Goal: Information Seeking & Learning: Learn about a topic

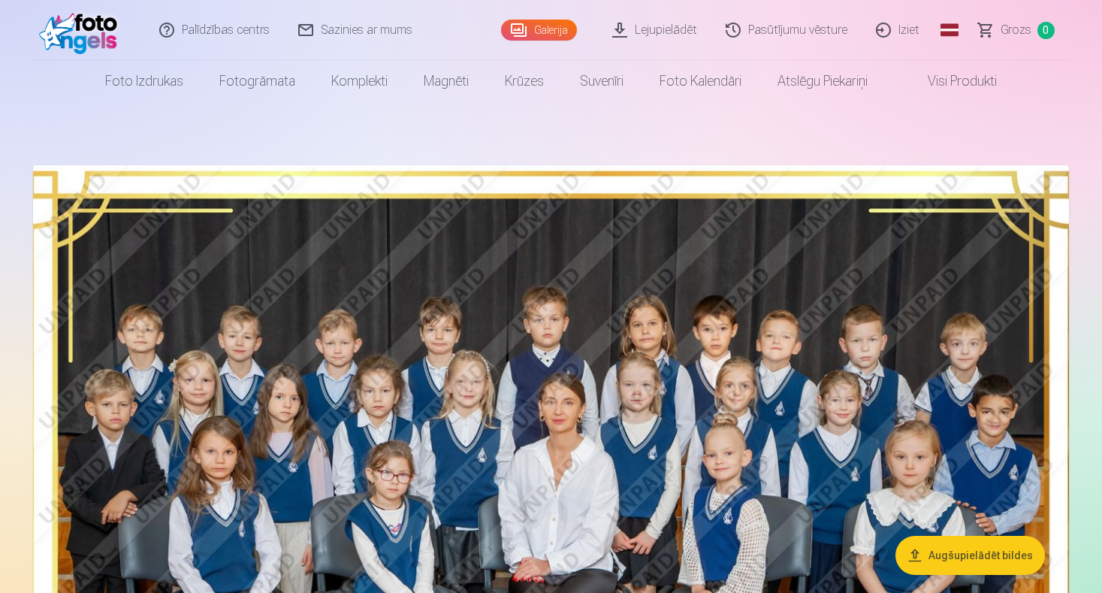
click at [951, 551] on button "Augšupielādēt bildes" at bounding box center [969, 555] width 149 height 39
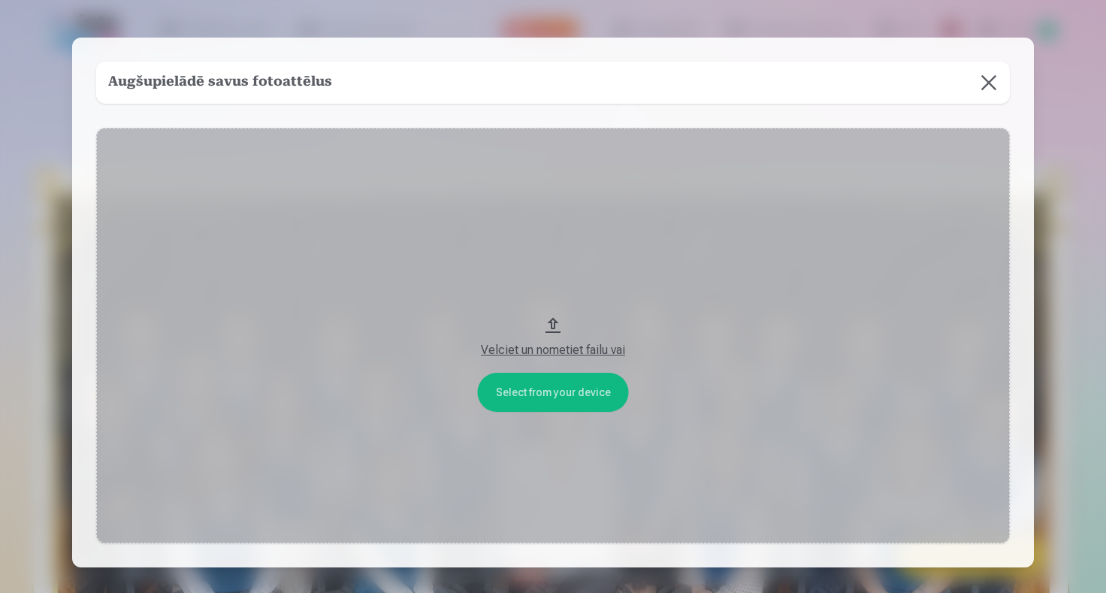
click at [982, 80] on button at bounding box center [988, 83] width 42 height 42
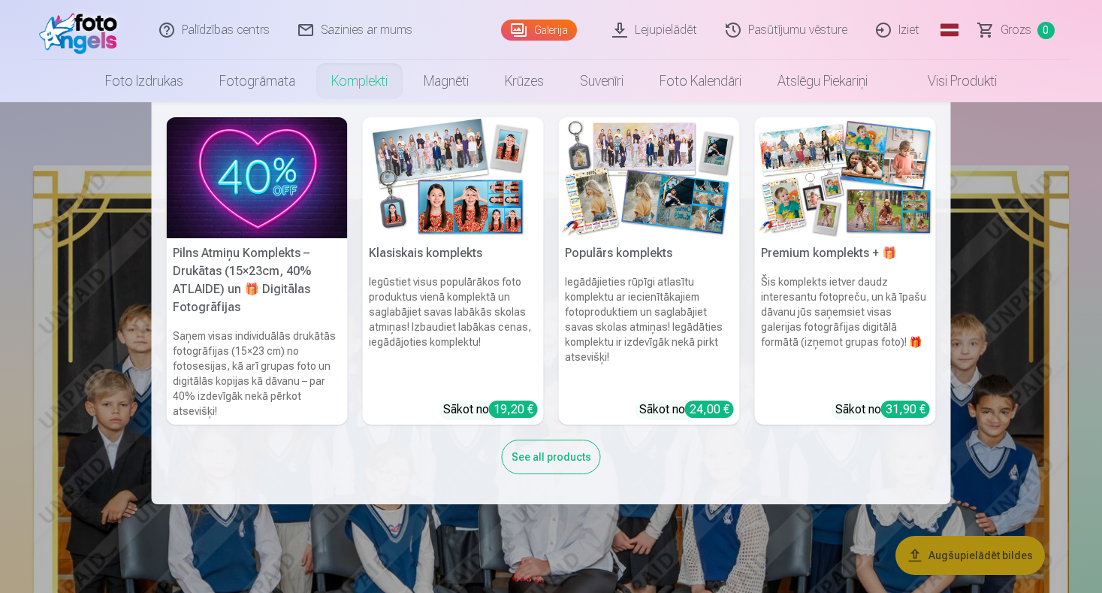
click at [288, 291] on h5 "Pilns Atmiņu Komplekts – Drukātas (15×23cm, 40% ATLAIDE) un 🎁 Digitālas Fotogrā…" at bounding box center [257, 280] width 181 height 84
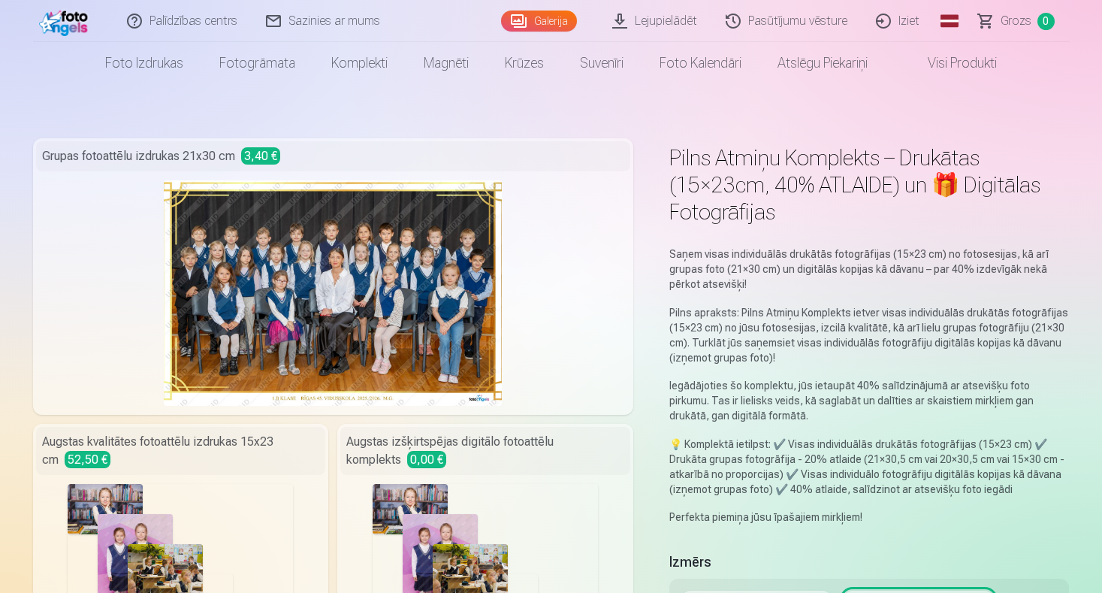
scroll to position [75, 0]
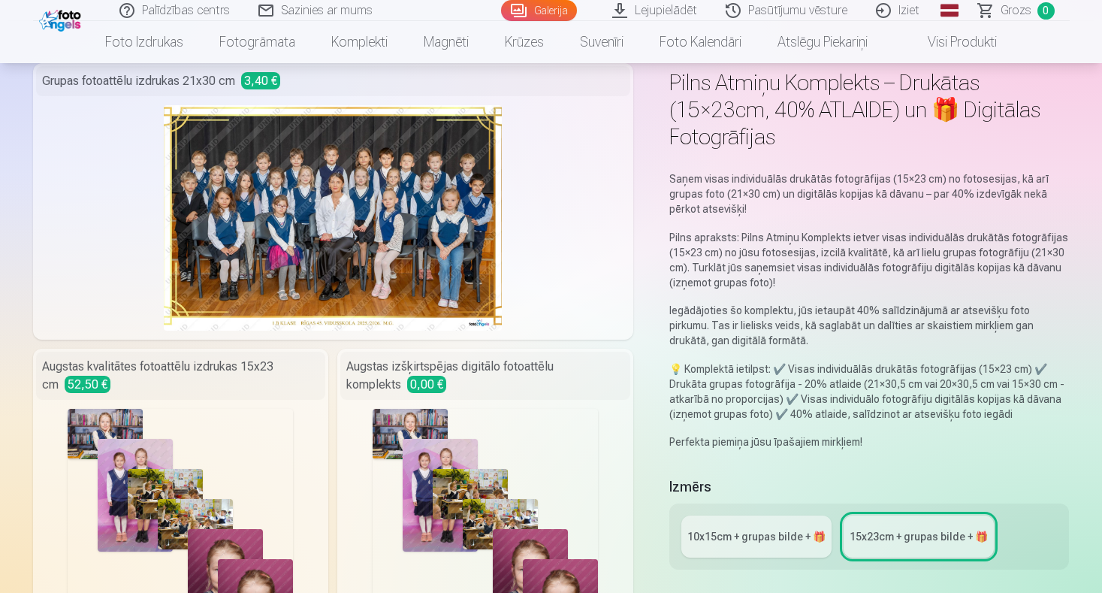
click at [745, 531] on div "10x15сm + grupas bilde + 🎁" at bounding box center [756, 536] width 138 height 15
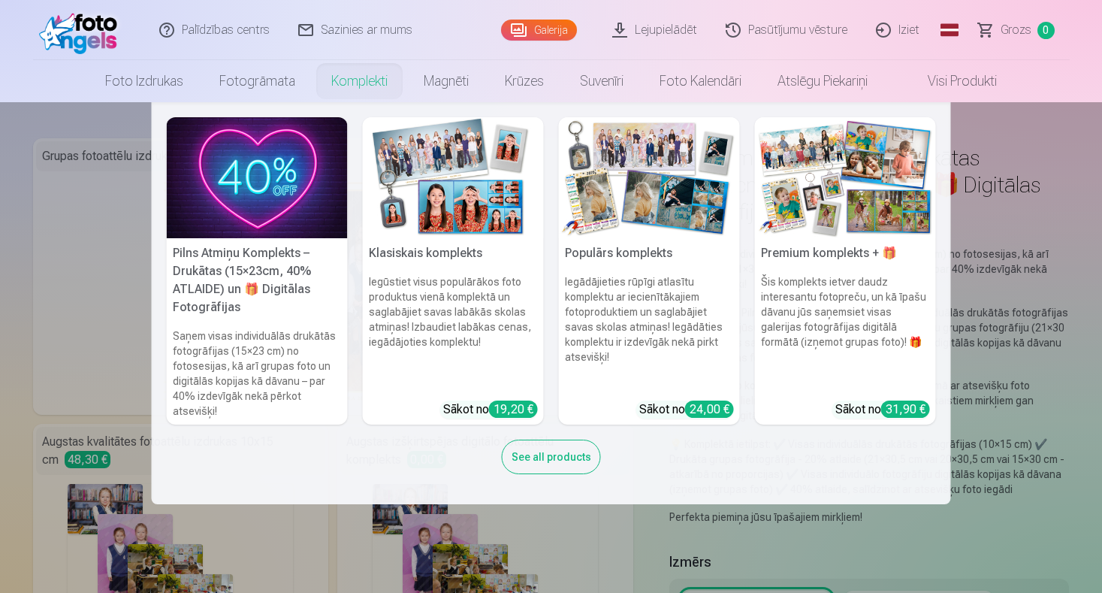
click at [358, 81] on link "Komplekti" at bounding box center [359, 81] width 92 height 42
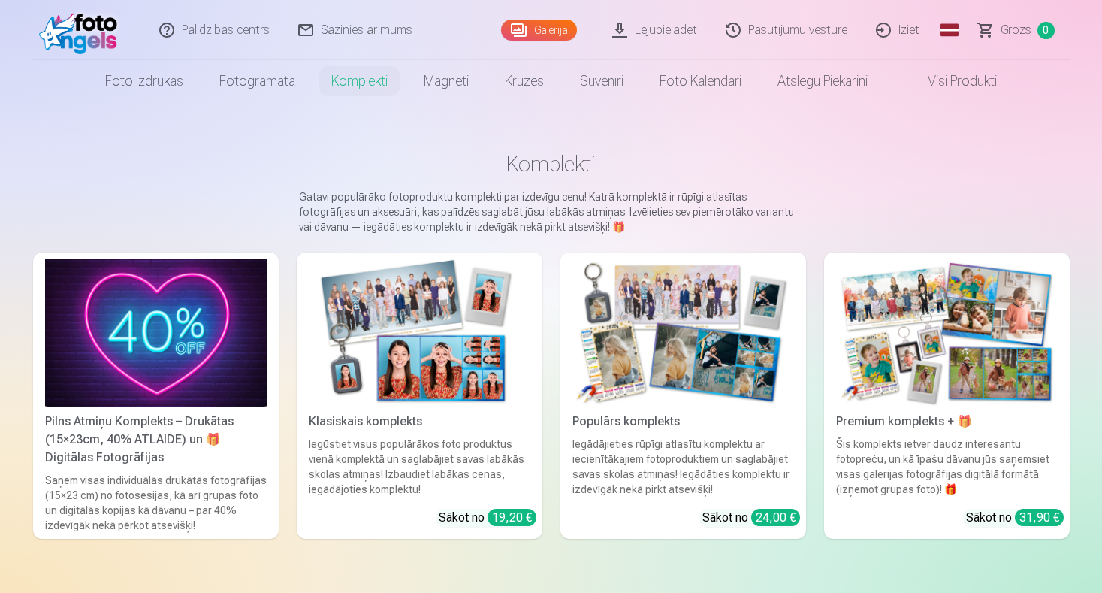
click at [444, 340] on img at bounding box center [420, 332] width 222 height 148
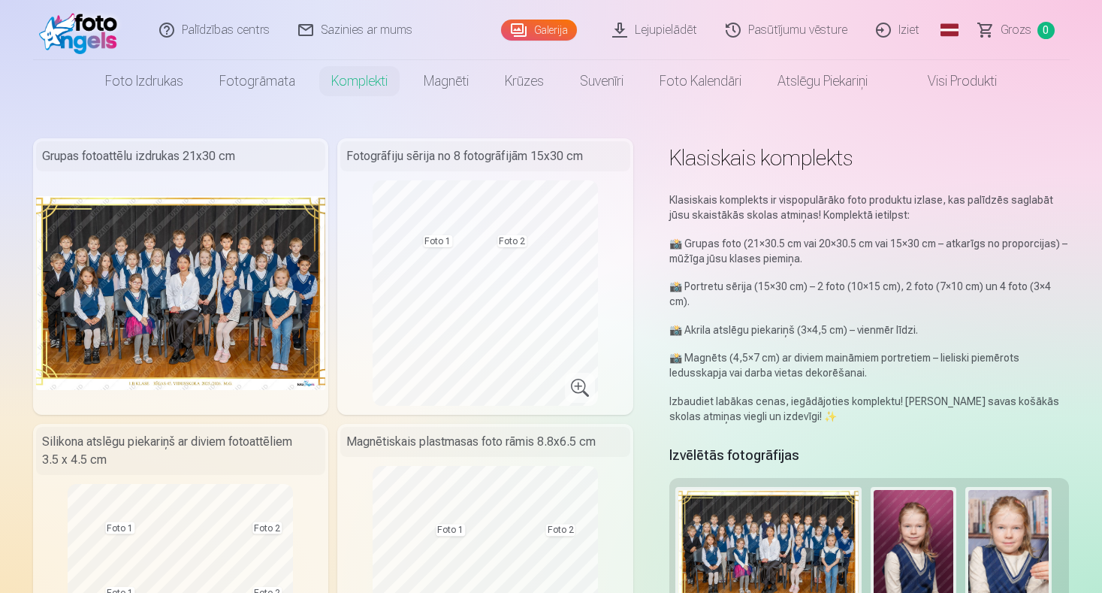
click at [948, 77] on link "Visi produkti" at bounding box center [950, 81] width 129 height 42
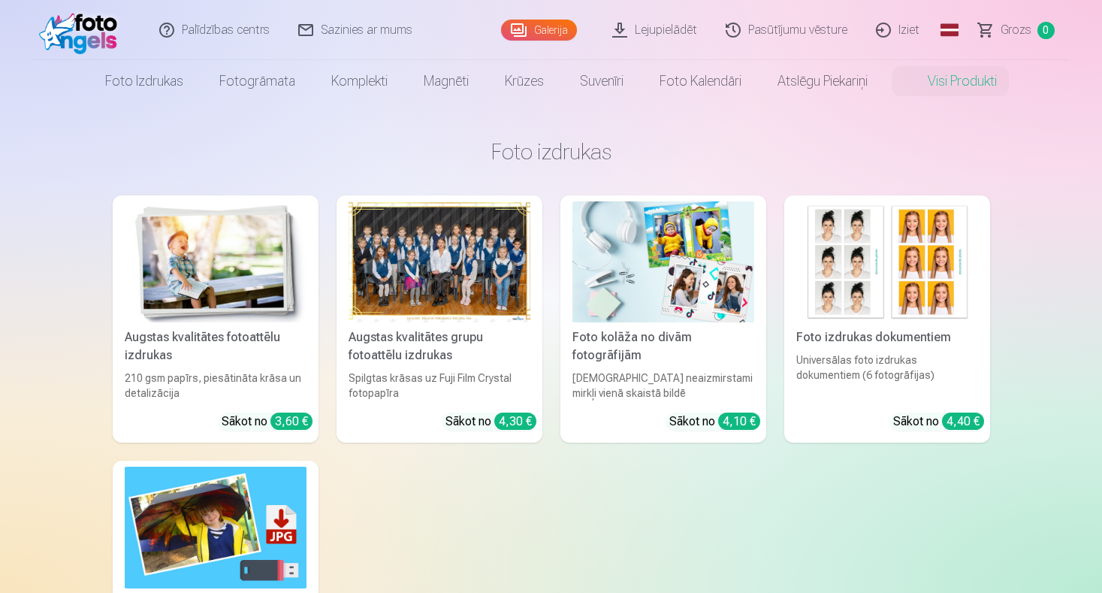
click at [225, 259] on img at bounding box center [216, 261] width 182 height 121
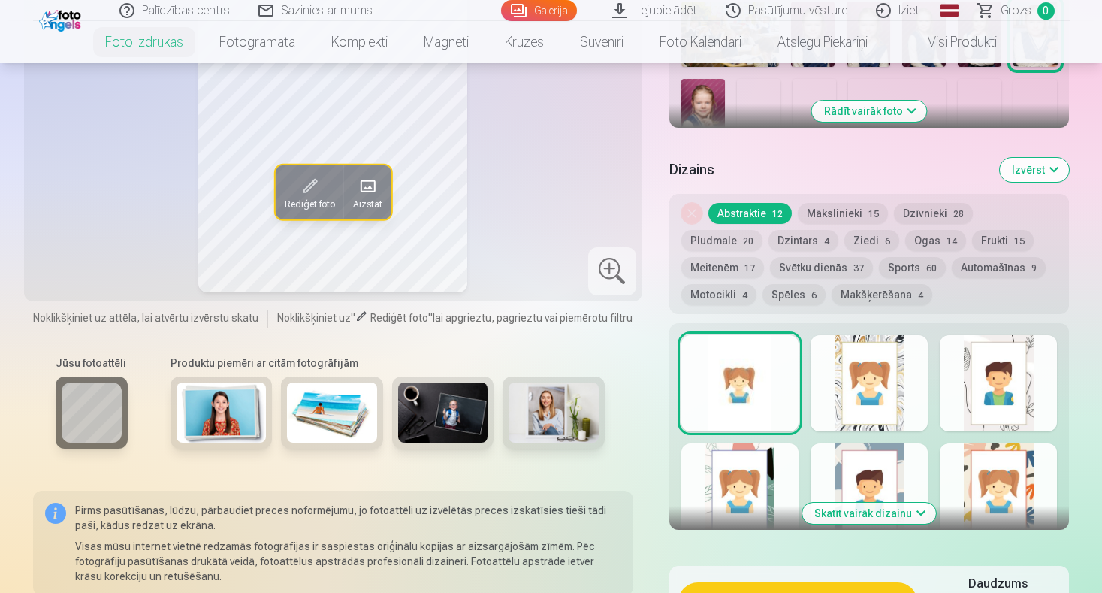
scroll to position [826, 0]
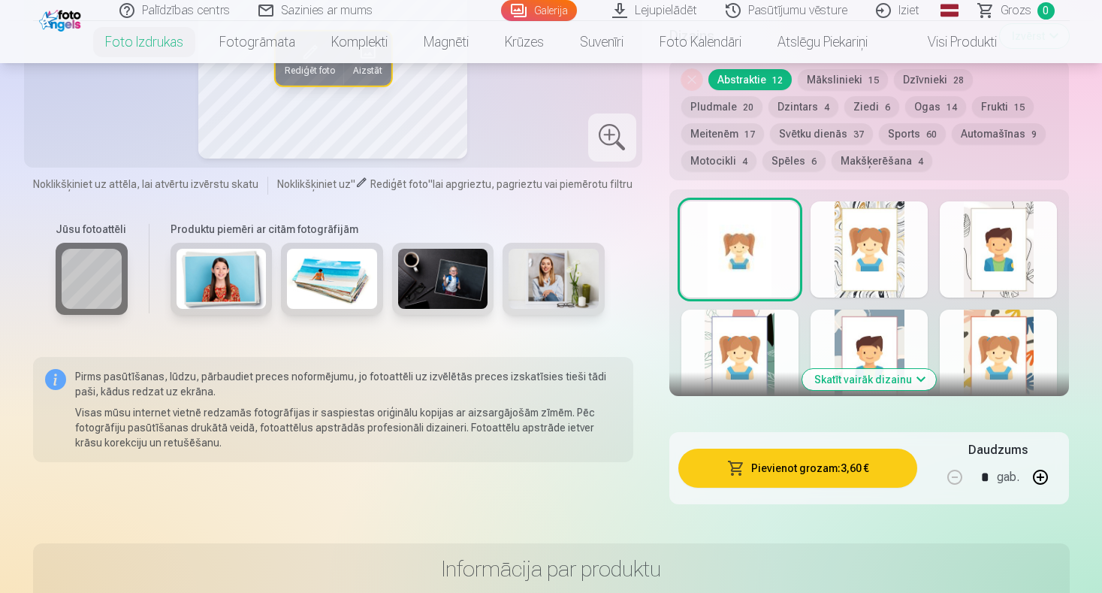
click at [868, 340] on div at bounding box center [868, 357] width 117 height 96
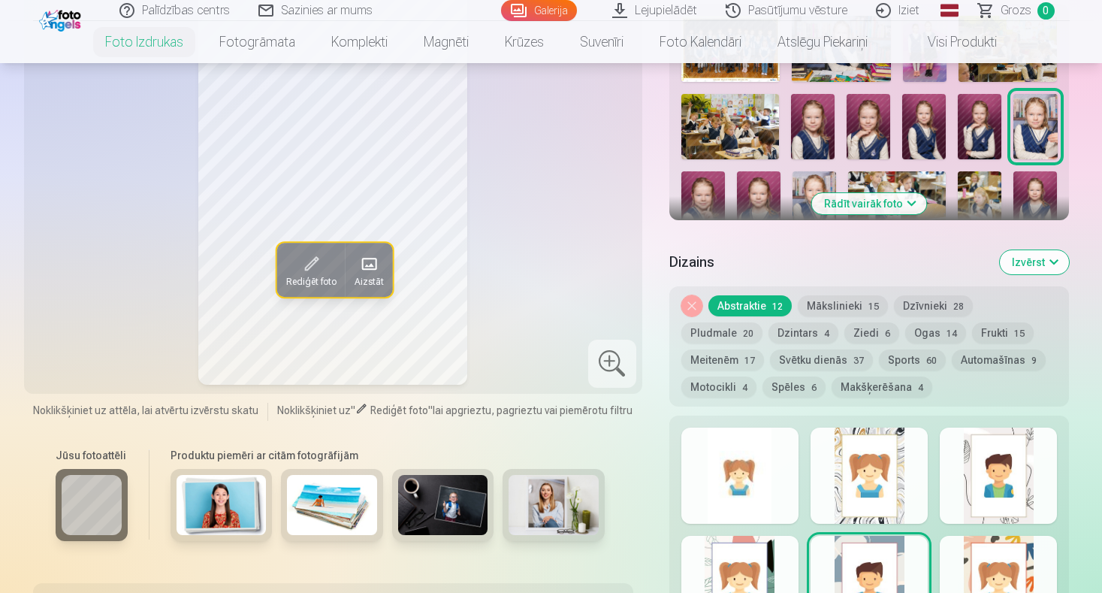
scroll to position [601, 0]
click at [985, 485] on div at bounding box center [998, 475] width 117 height 96
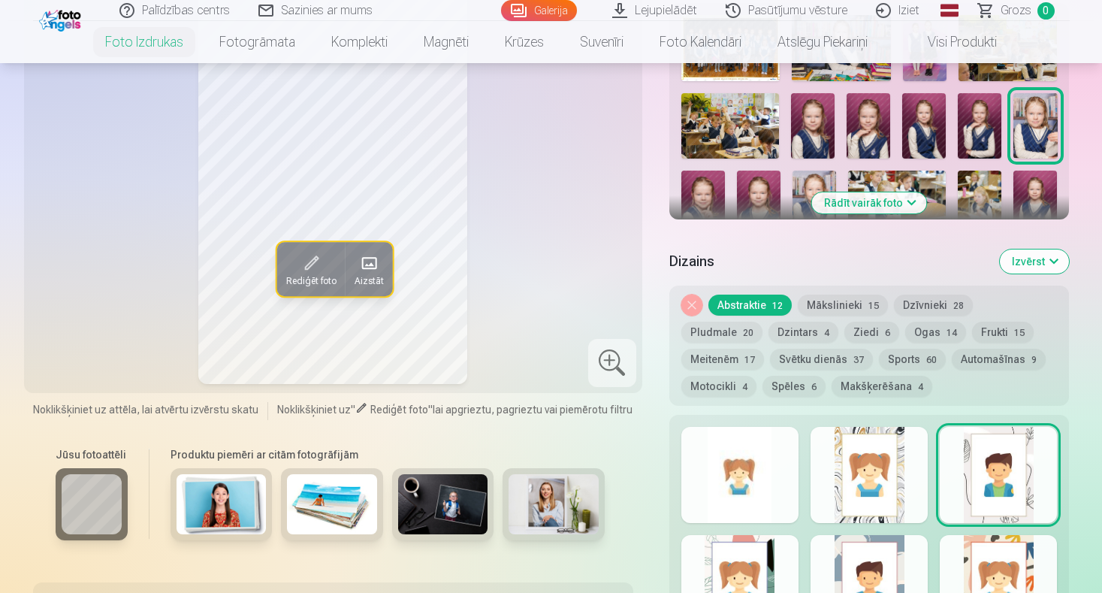
click at [752, 490] on div at bounding box center [739, 475] width 117 height 96
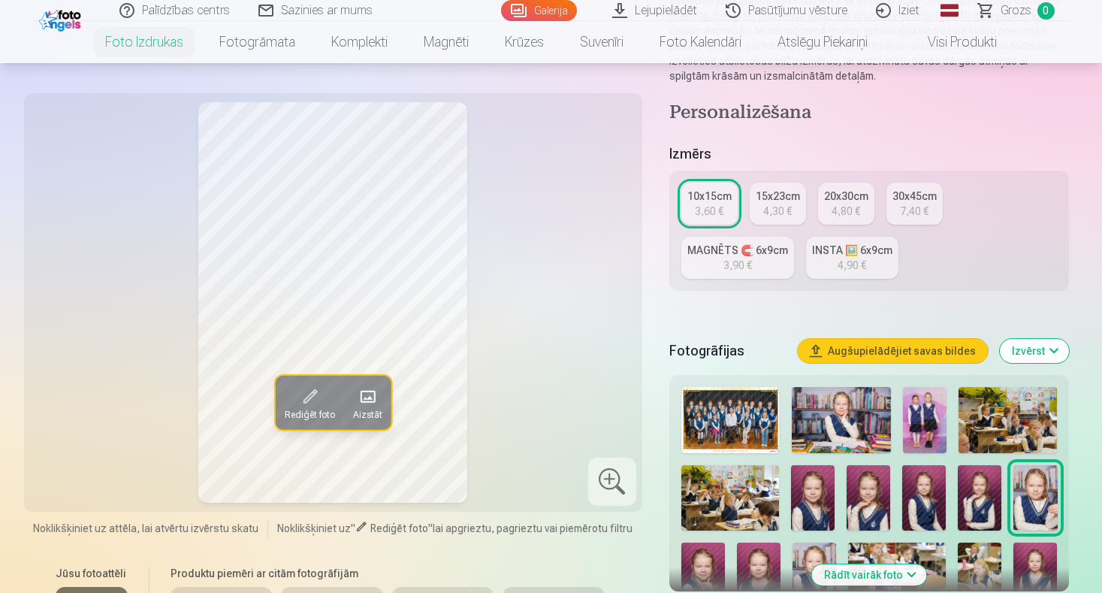
scroll to position [150, 0]
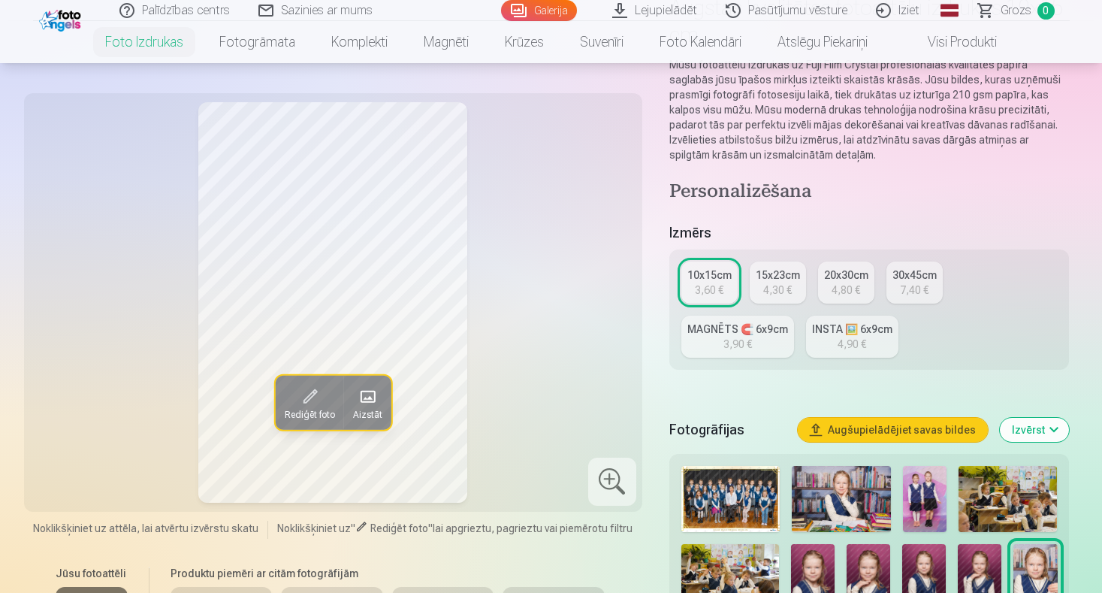
click at [765, 342] on link "MAGNĒTS 🧲 6x9cm 3,90 €" at bounding box center [737, 336] width 113 height 42
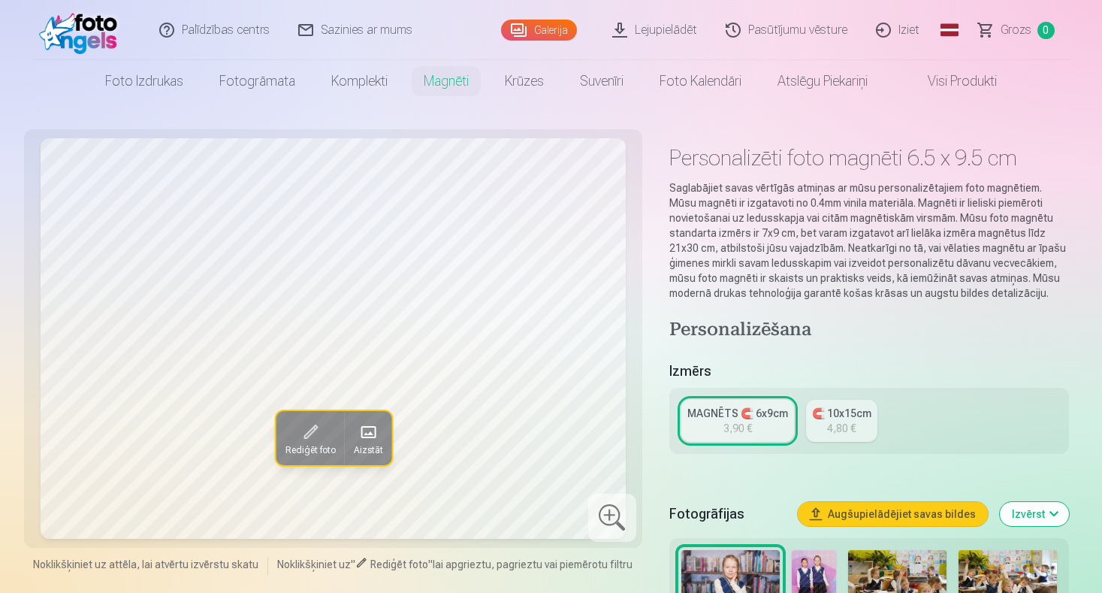
click at [850, 419] on div "🧲 10x15cm" at bounding box center [841, 413] width 59 height 15
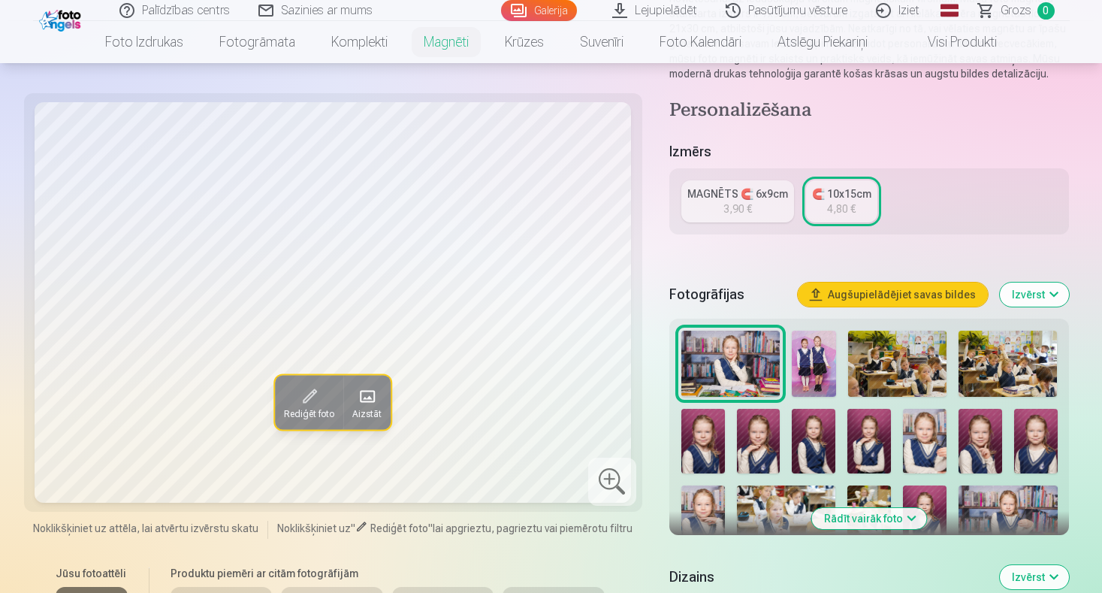
scroll to position [225, 0]
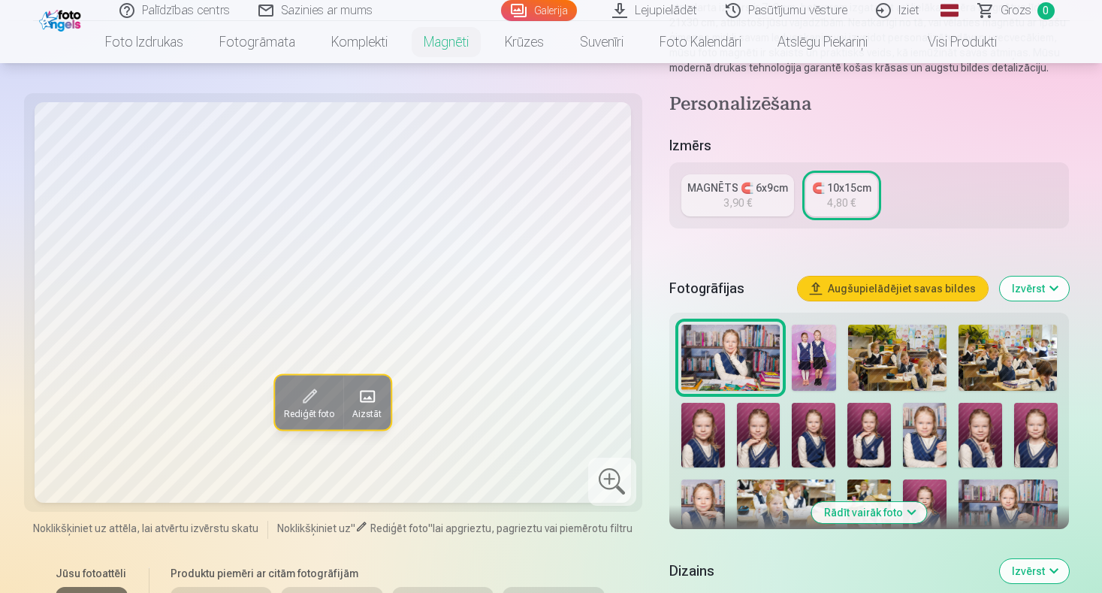
click at [810, 448] on img at bounding box center [814, 435] width 44 height 65
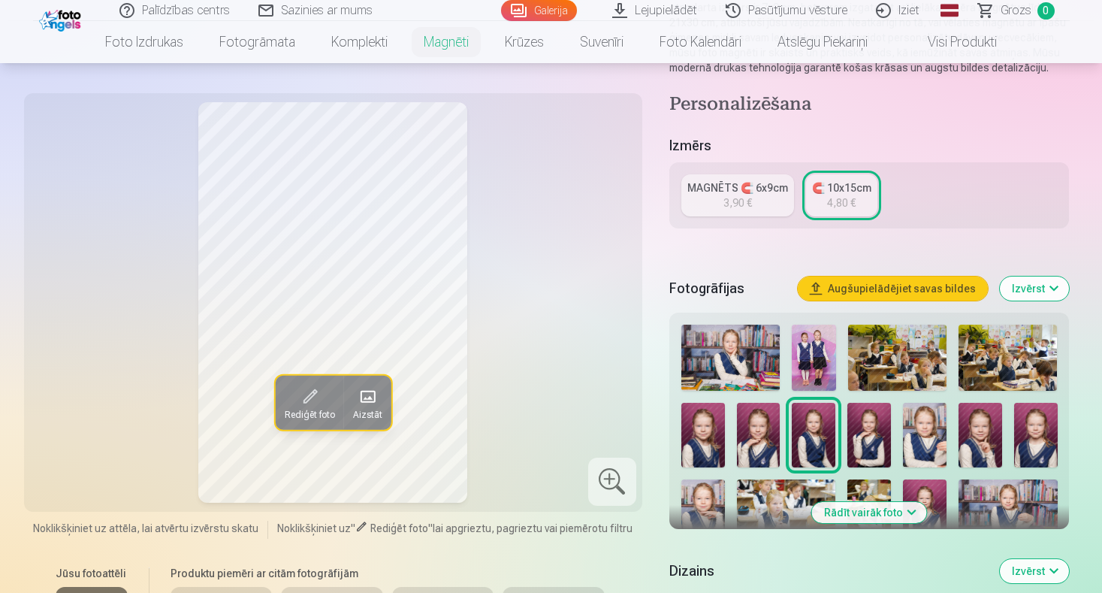
click at [880, 447] on img at bounding box center [869, 435] width 44 height 65
click at [929, 433] on img at bounding box center [925, 435] width 44 height 65
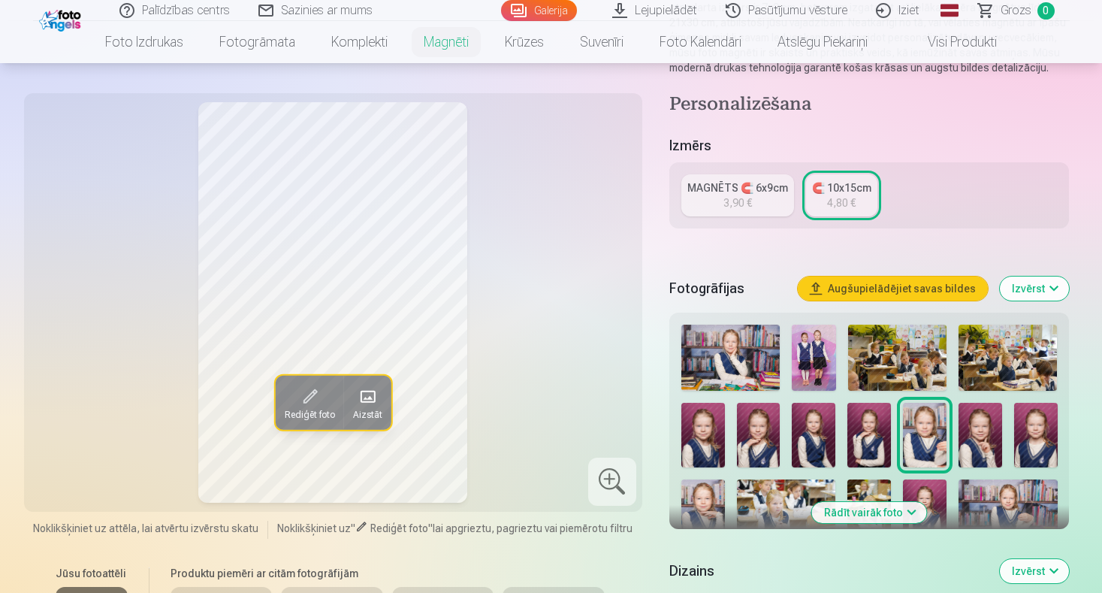
click at [973, 439] on img at bounding box center [980, 435] width 44 height 65
click at [1033, 439] on img at bounding box center [1036, 435] width 44 height 65
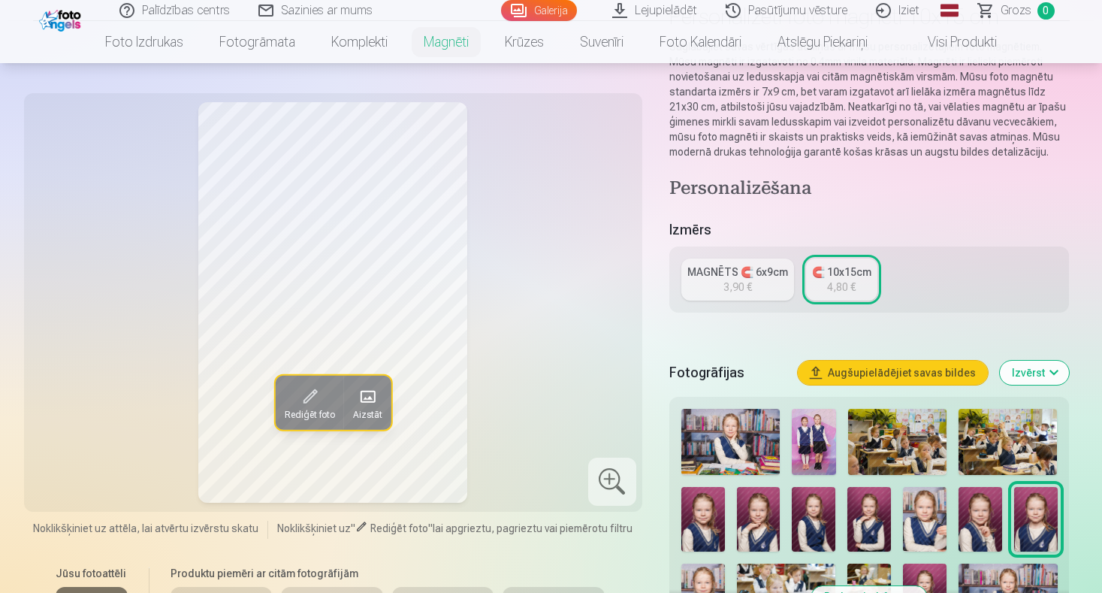
scroll to position [0, 0]
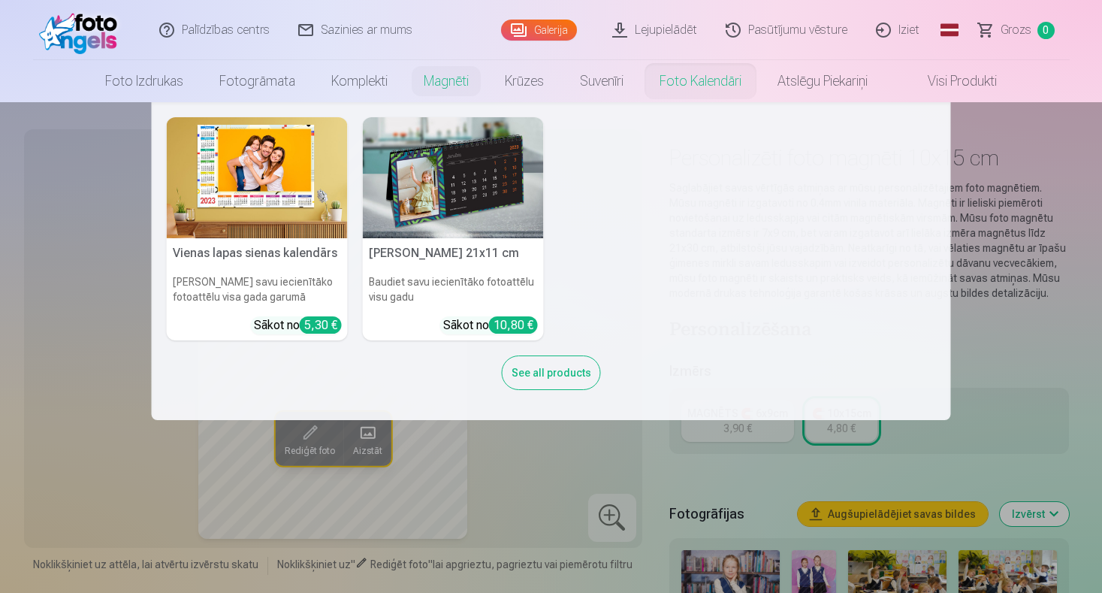
click at [708, 72] on link "Foto kalendāri" at bounding box center [700, 81] width 118 height 42
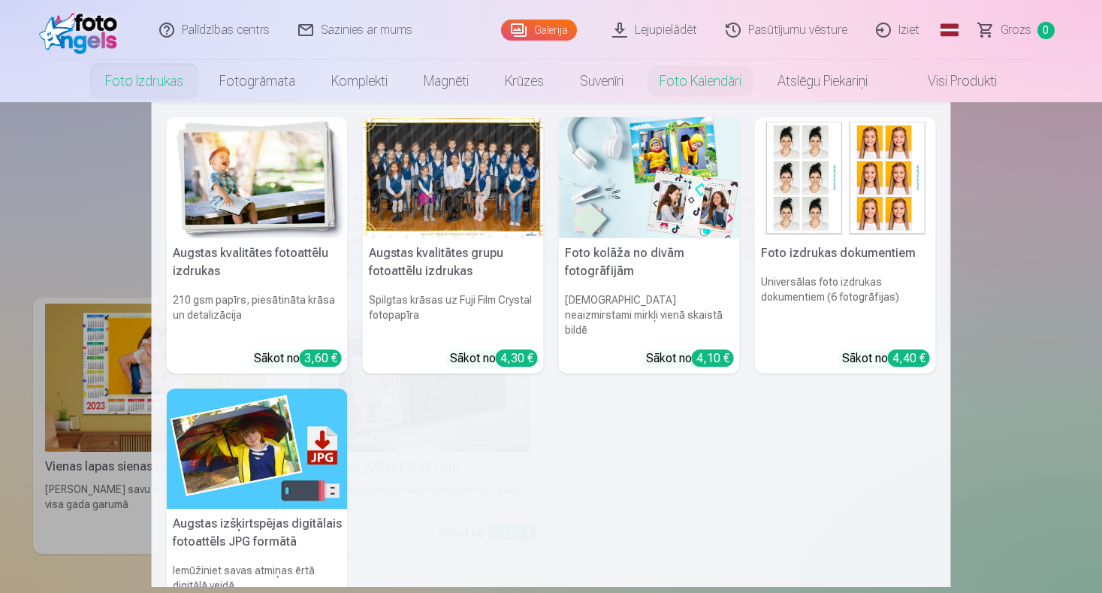
click at [139, 81] on link "Foto izdrukas" at bounding box center [144, 81] width 114 height 42
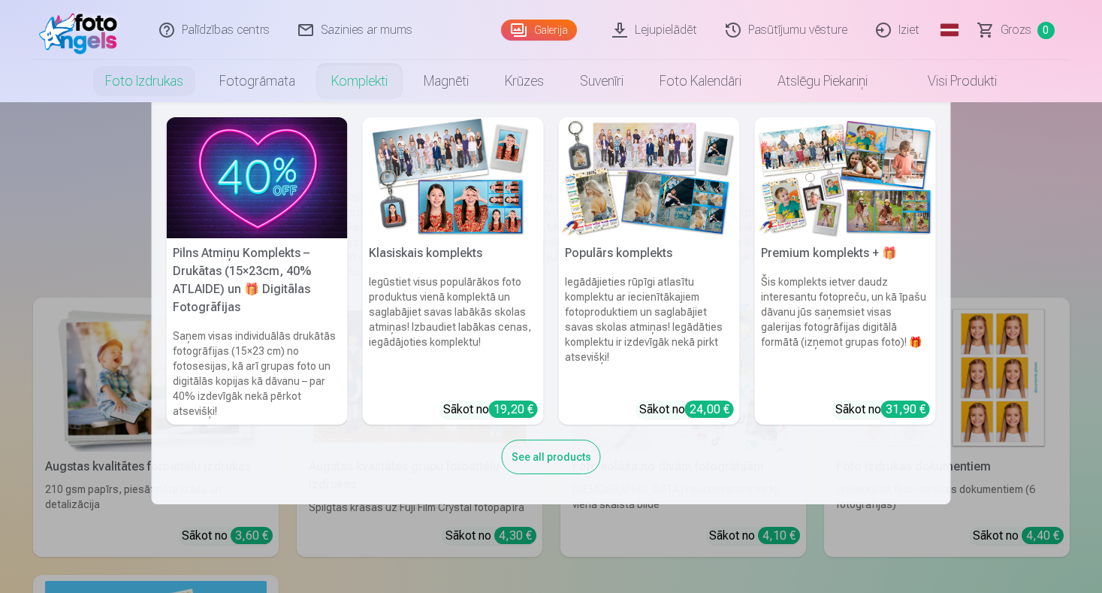
click at [616, 305] on h6 "Iegādājieties rūpīgi atlasītu komplektu ar iecienītākajiem fotoproduktiem un sa…" at bounding box center [649, 331] width 181 height 126
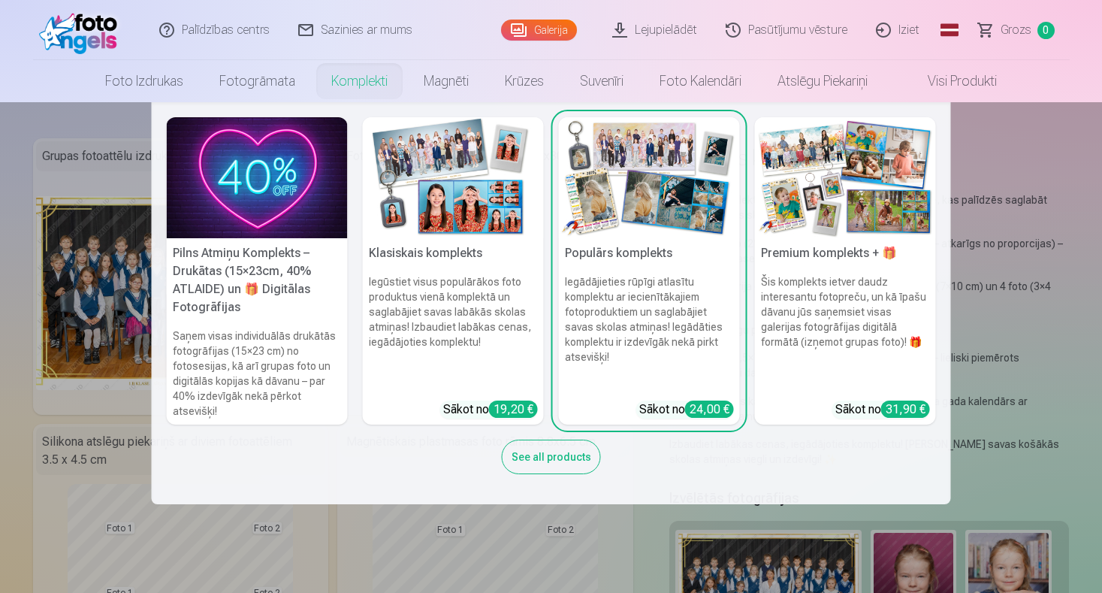
click at [843, 312] on h6 "Šis komplekts ietver daudz interesantu fotopreču, un kā īpašu dāvanu jūs saņems…" at bounding box center [845, 331] width 181 height 126
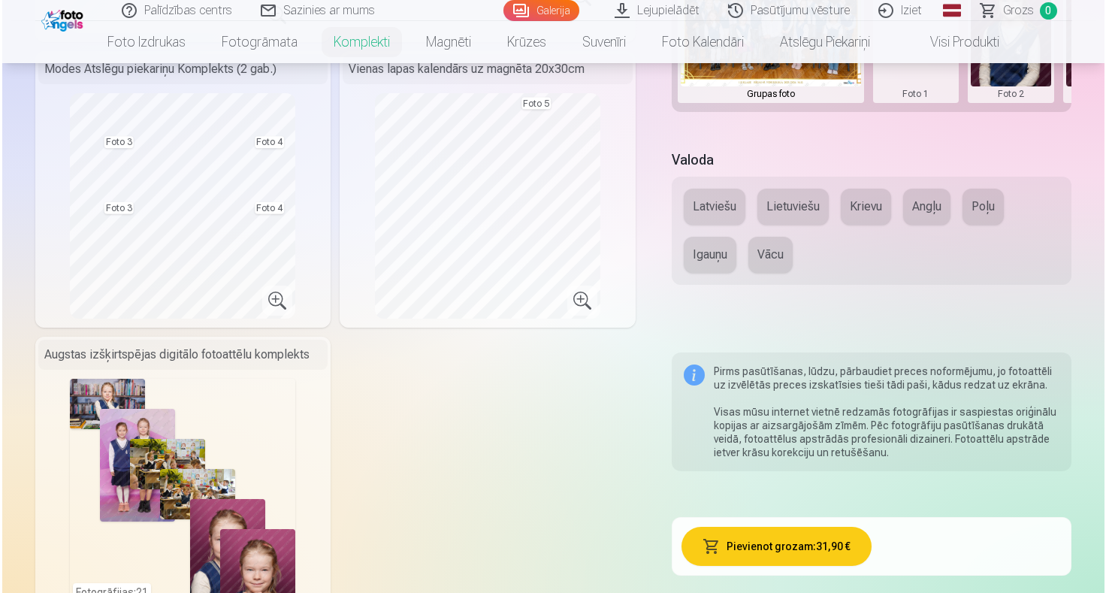
scroll to position [751, 0]
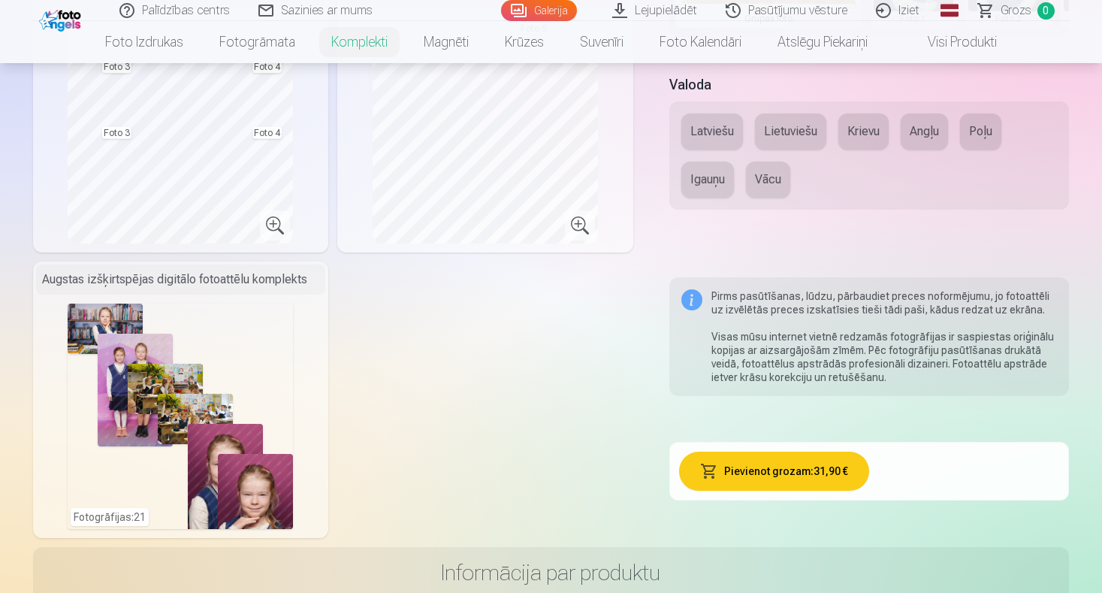
click at [110, 318] on div "Fotogrāfijas : 21" at bounding box center [180, 415] width 225 height 225
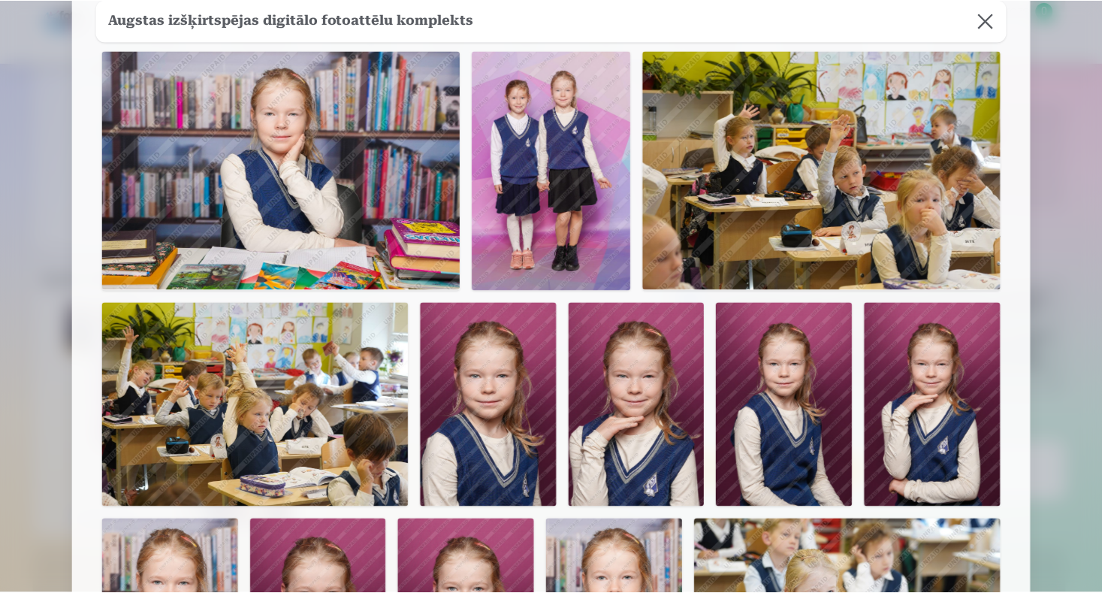
scroll to position [0, 0]
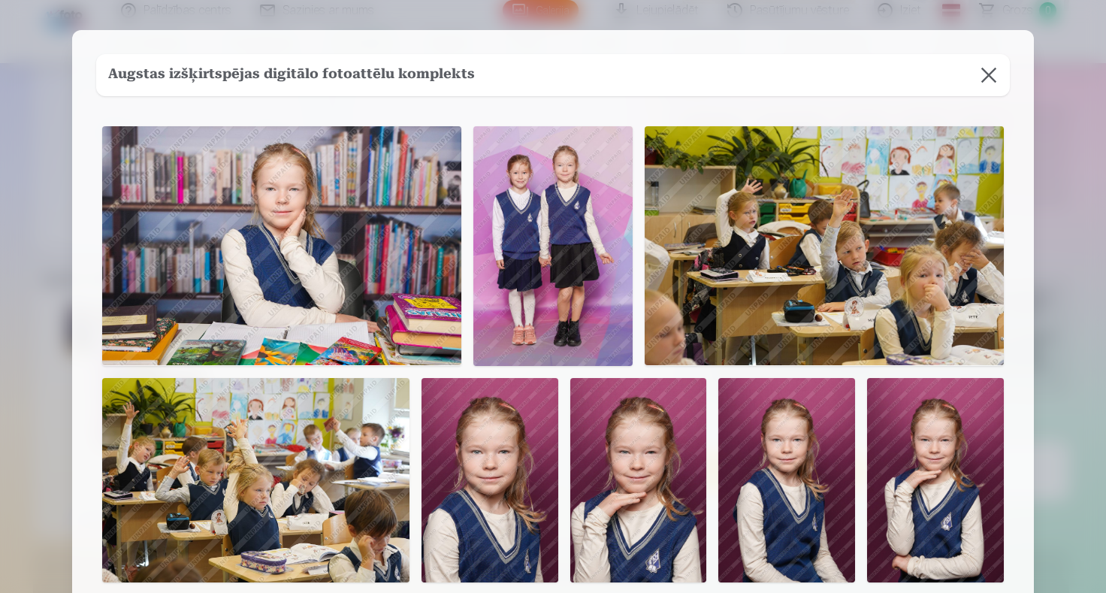
click at [984, 72] on button at bounding box center [988, 75] width 42 height 42
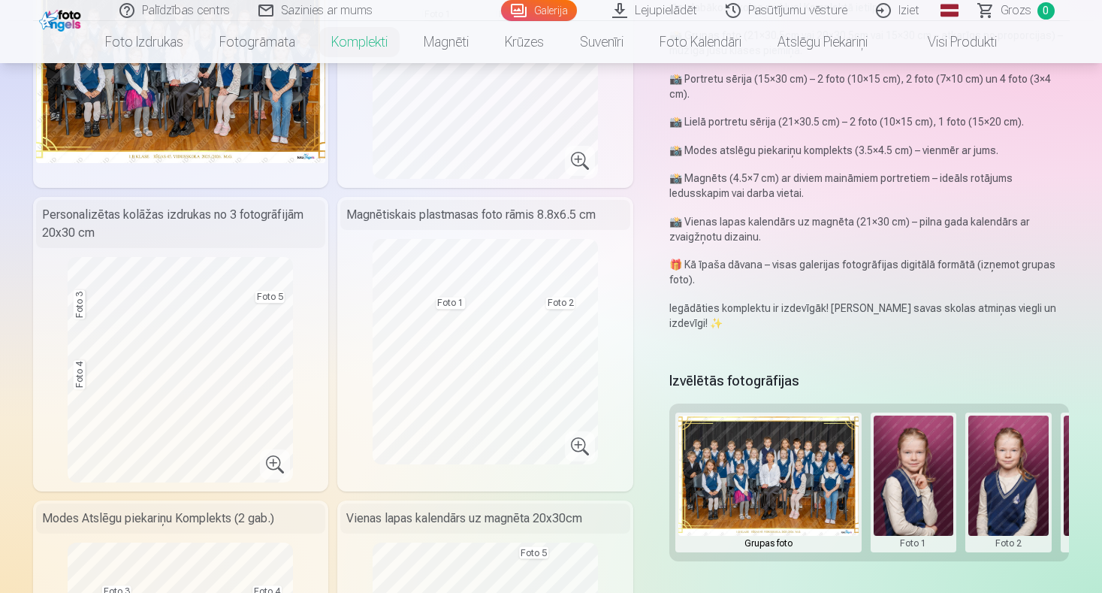
scroll to position [225, 0]
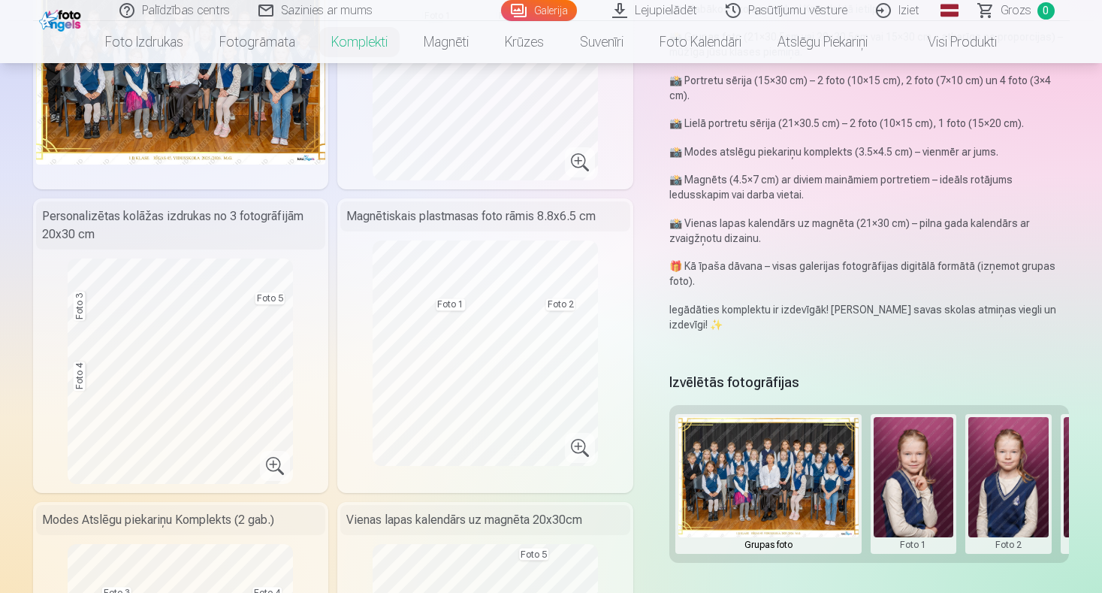
click at [784, 487] on img at bounding box center [768, 477] width 180 height 120
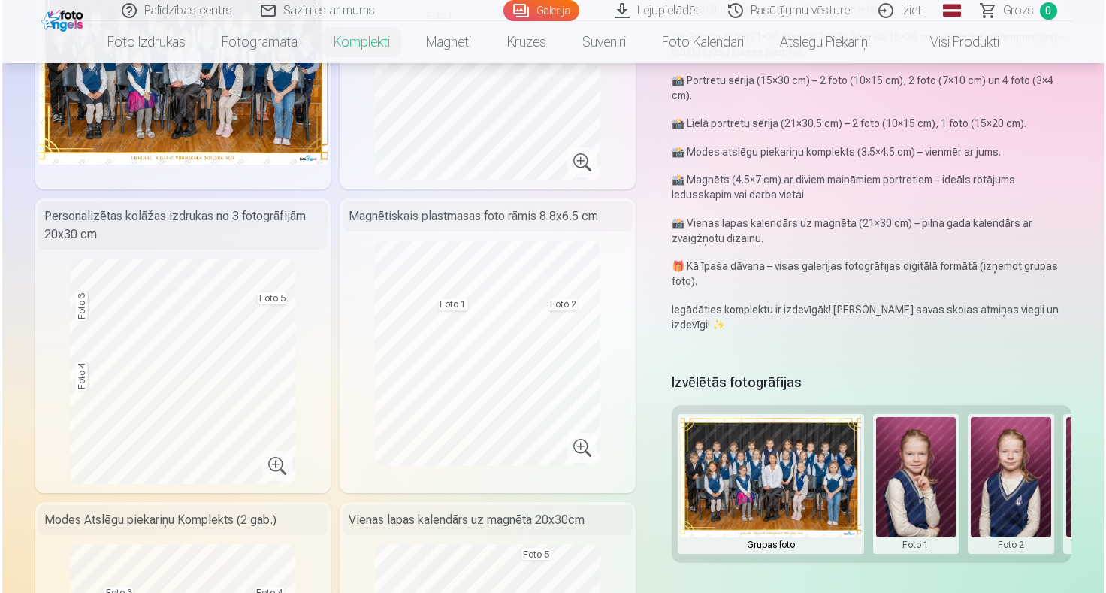
scroll to position [0, 0]
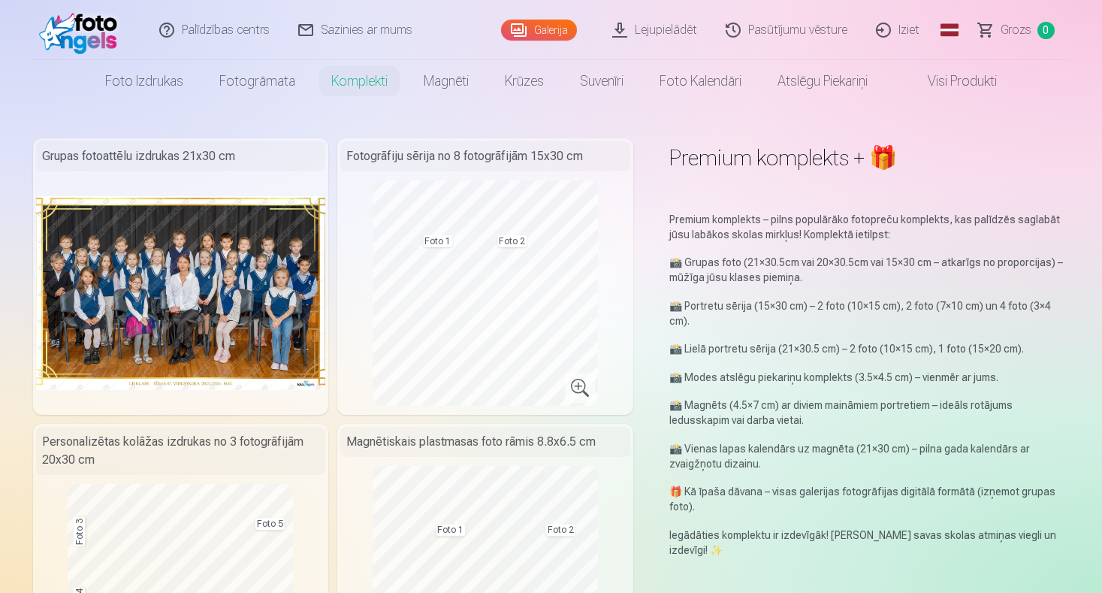
click at [201, 311] on img at bounding box center [181, 292] width 290 height 193
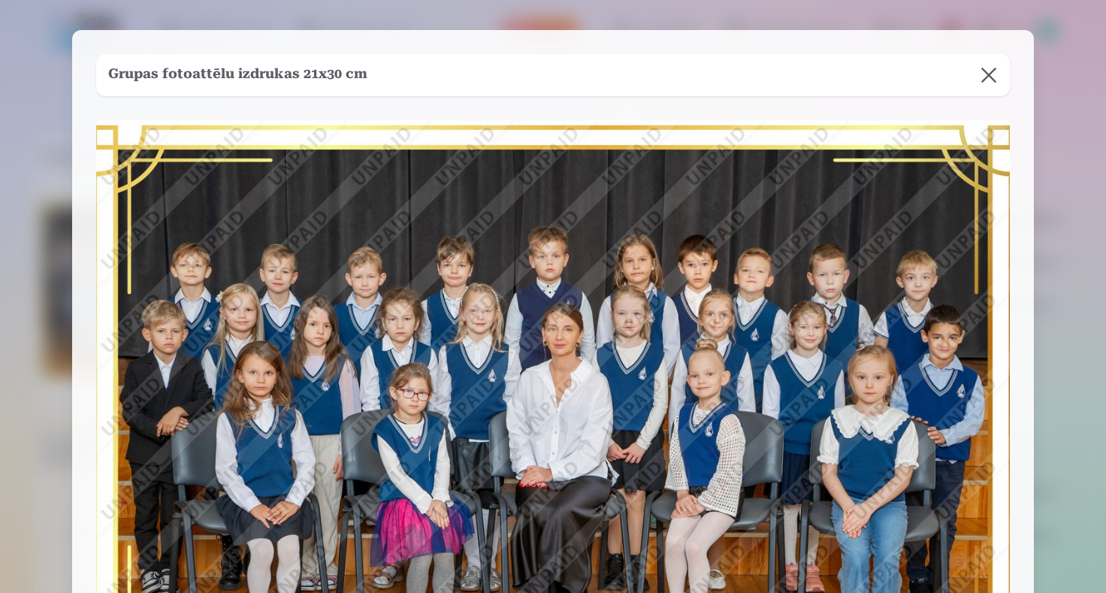
click at [991, 70] on button at bounding box center [988, 75] width 42 height 42
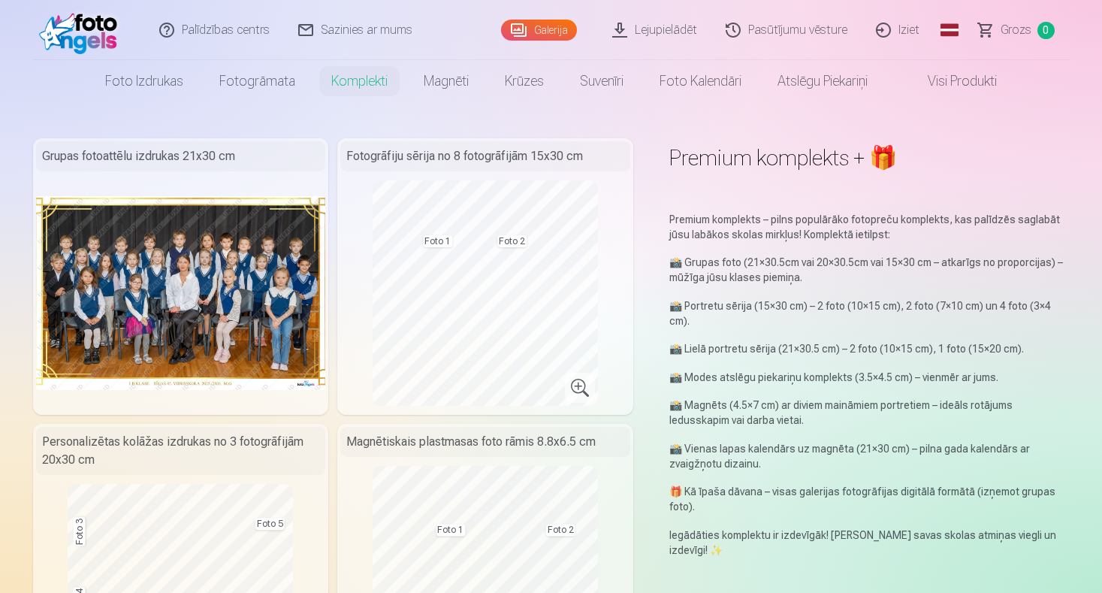
click at [681, 27] on link "Lejupielādēt" at bounding box center [655, 30] width 113 height 60
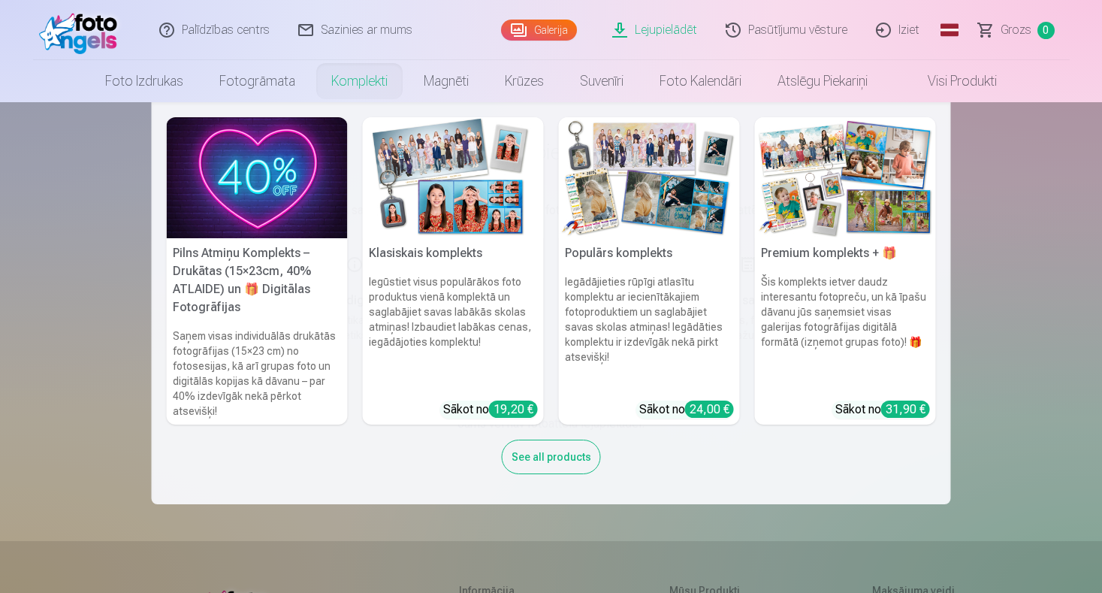
click at [368, 80] on link "Komplekti" at bounding box center [359, 81] width 92 height 42
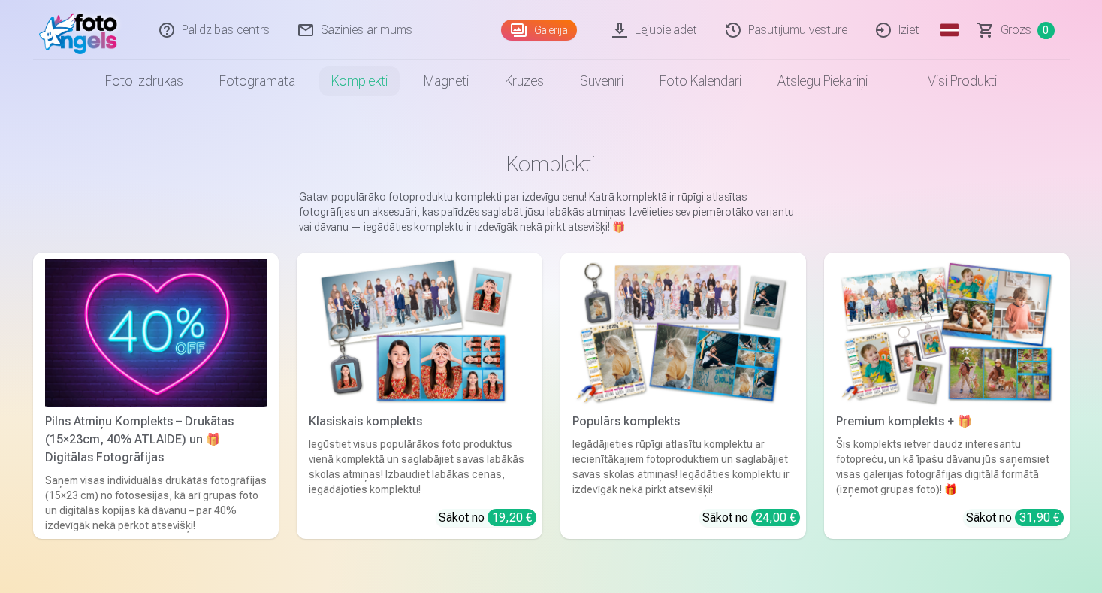
click at [645, 360] on img at bounding box center [683, 332] width 222 height 148
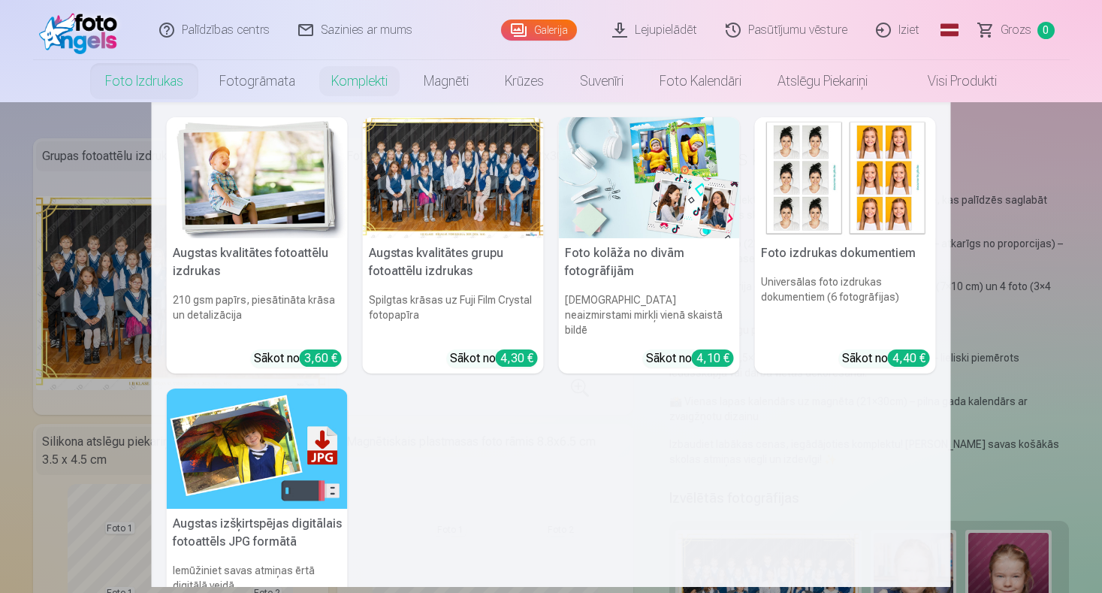
click at [160, 80] on link "Foto izdrukas" at bounding box center [144, 81] width 114 height 42
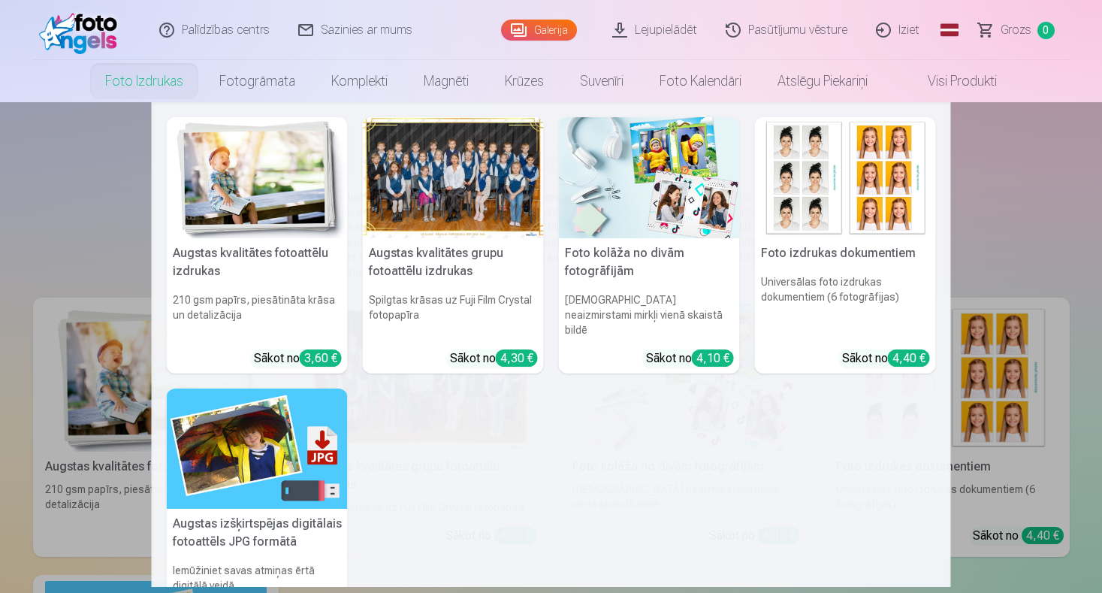
click at [151, 82] on link "Foto izdrukas" at bounding box center [144, 81] width 114 height 42
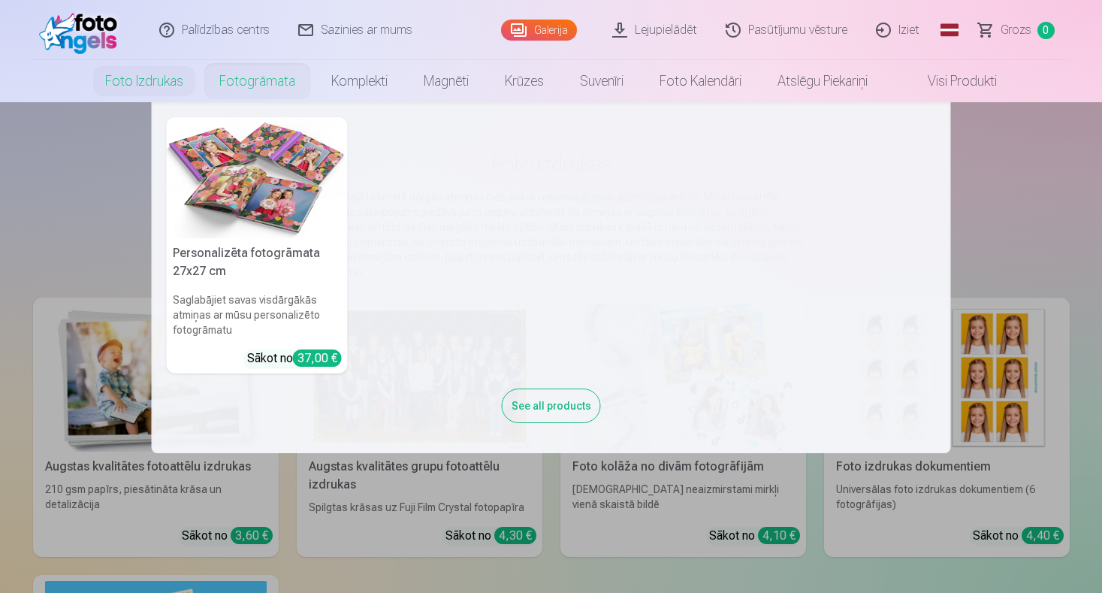
click at [246, 78] on link "Fotogrāmata" at bounding box center [257, 81] width 112 height 42
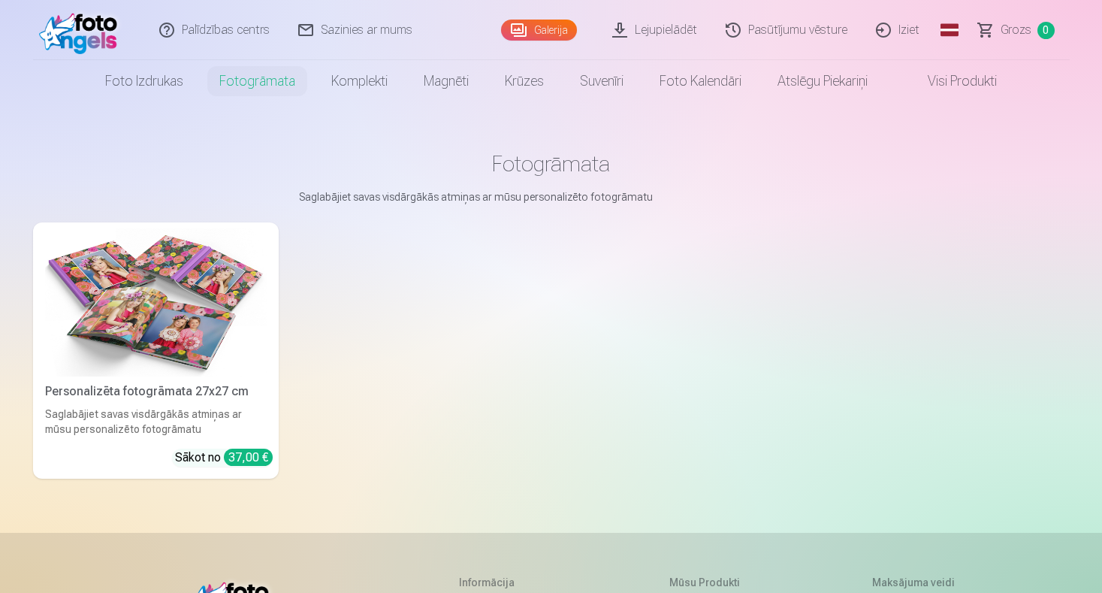
click at [211, 346] on img at bounding box center [156, 302] width 222 height 148
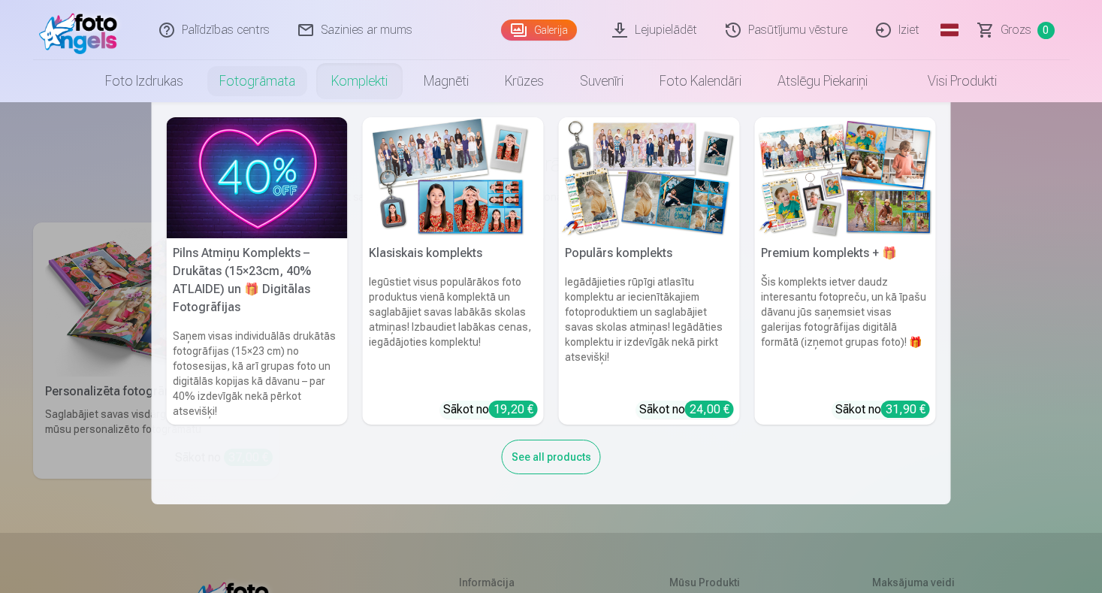
click at [346, 79] on link "Komplekti" at bounding box center [359, 81] width 92 height 42
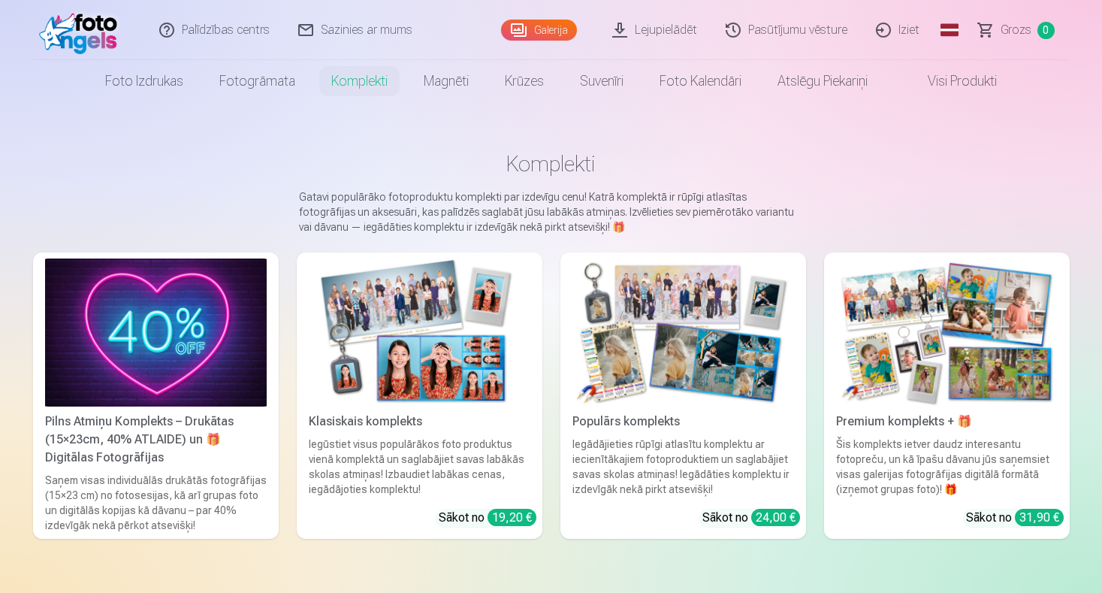
click at [539, 29] on link "Galerija" at bounding box center [539, 30] width 76 height 21
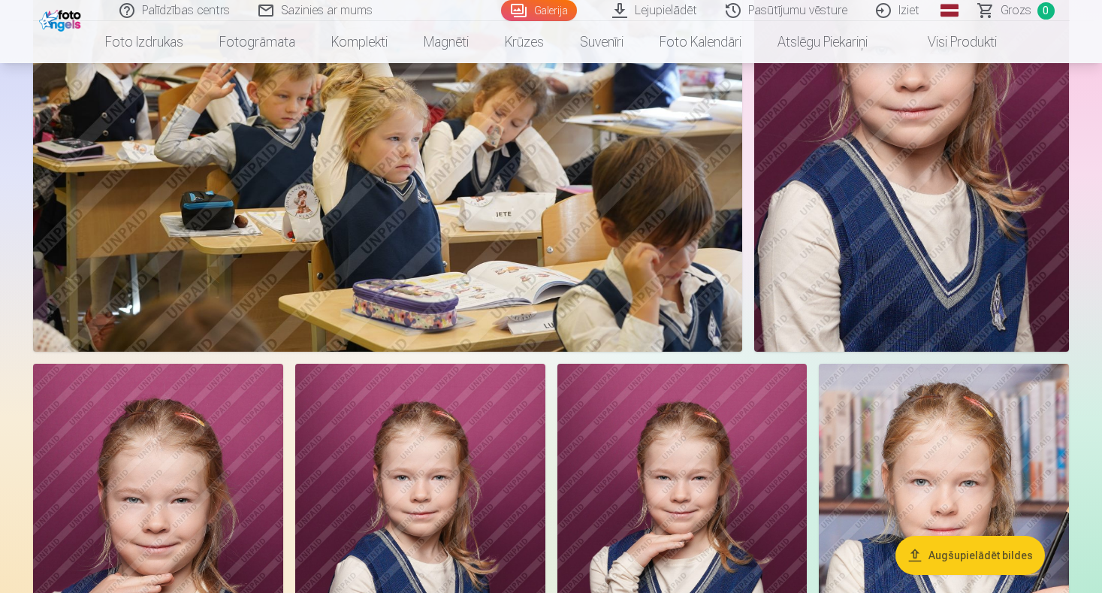
scroll to position [2103, 0]
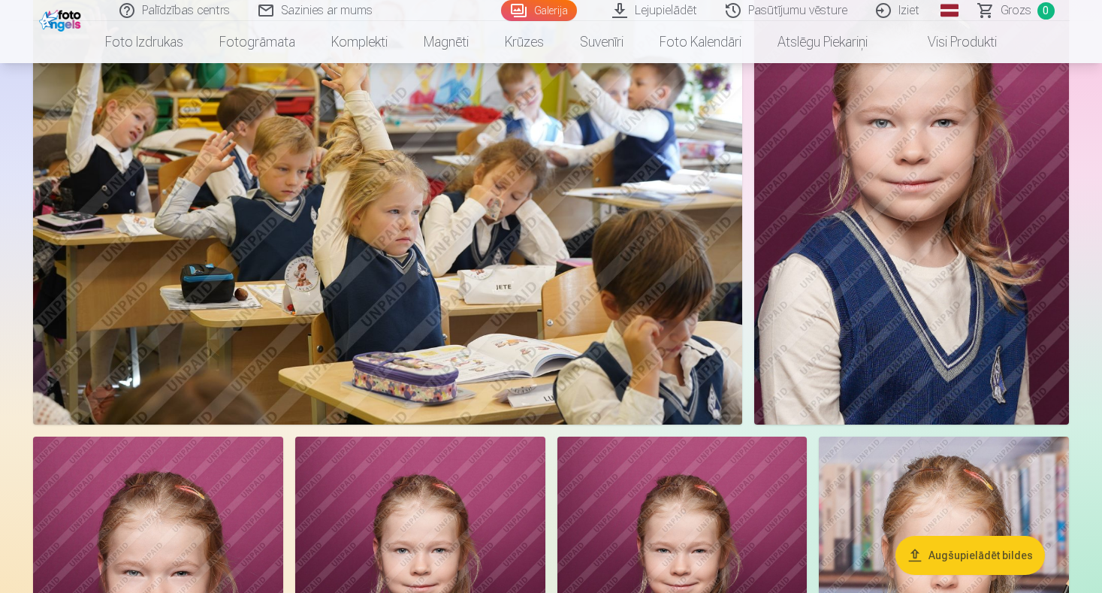
click at [952, 41] on link "Visi produkti" at bounding box center [950, 42] width 129 height 42
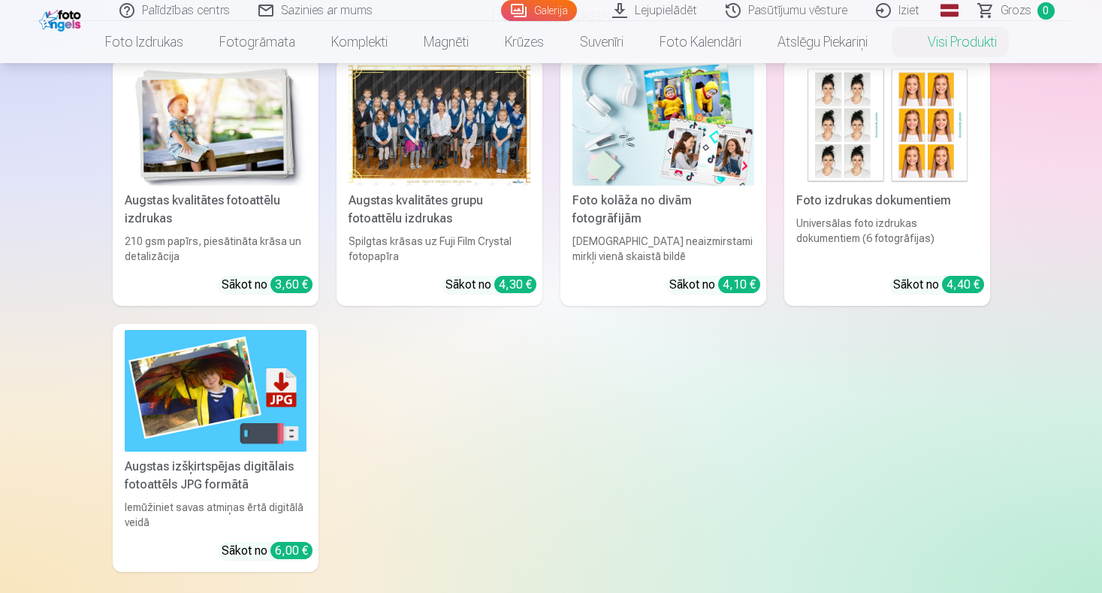
scroll to position [225, 0]
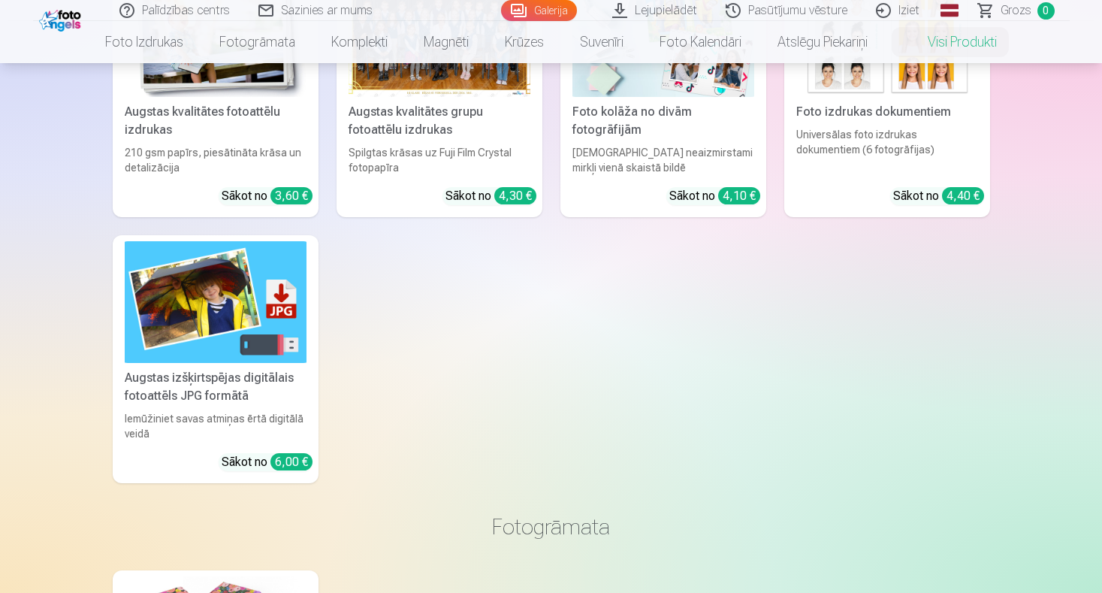
click at [216, 306] on img at bounding box center [216, 301] width 182 height 121
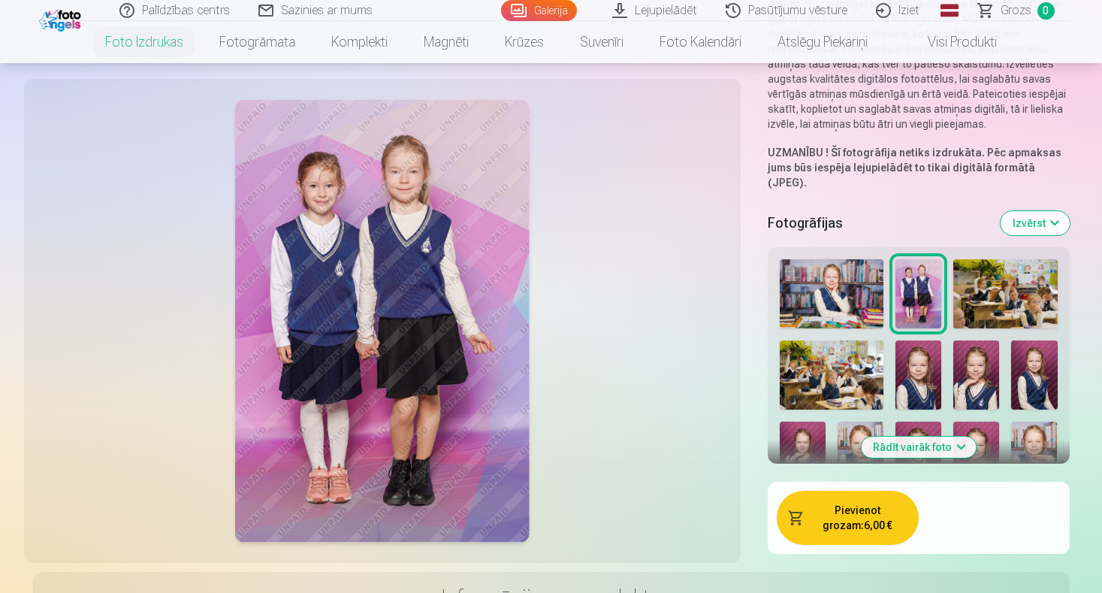
scroll to position [225, 0]
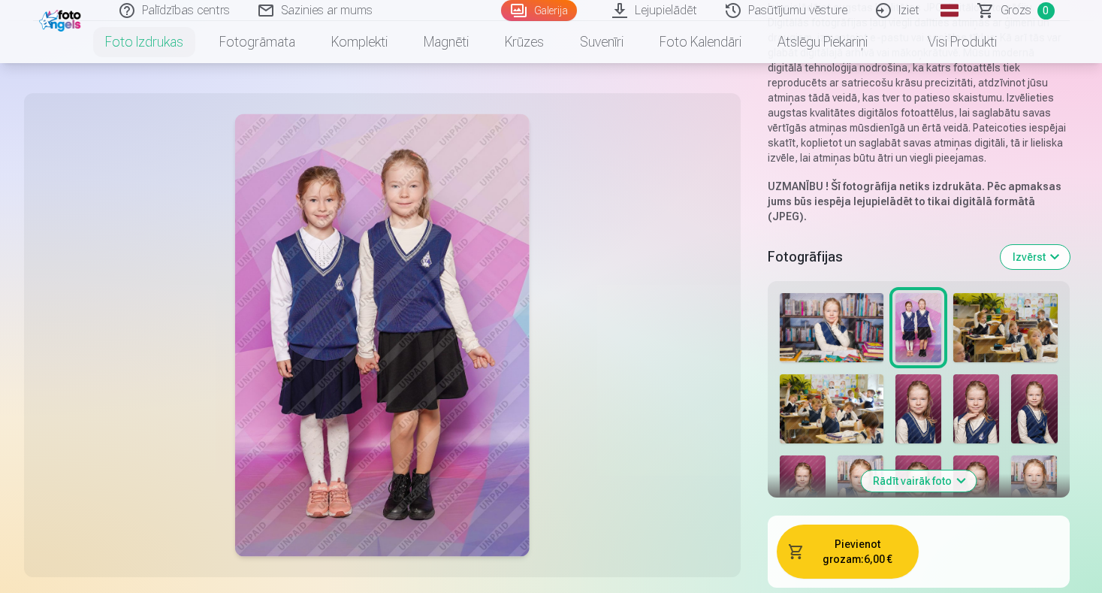
click at [851, 309] on img at bounding box center [832, 327] width 104 height 69
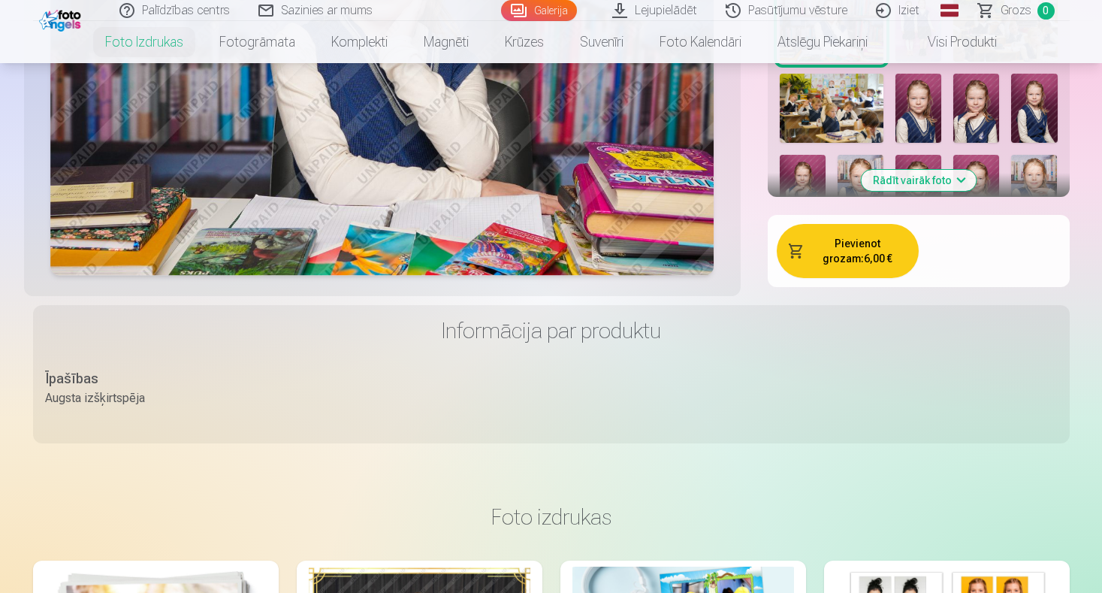
scroll to position [300, 0]
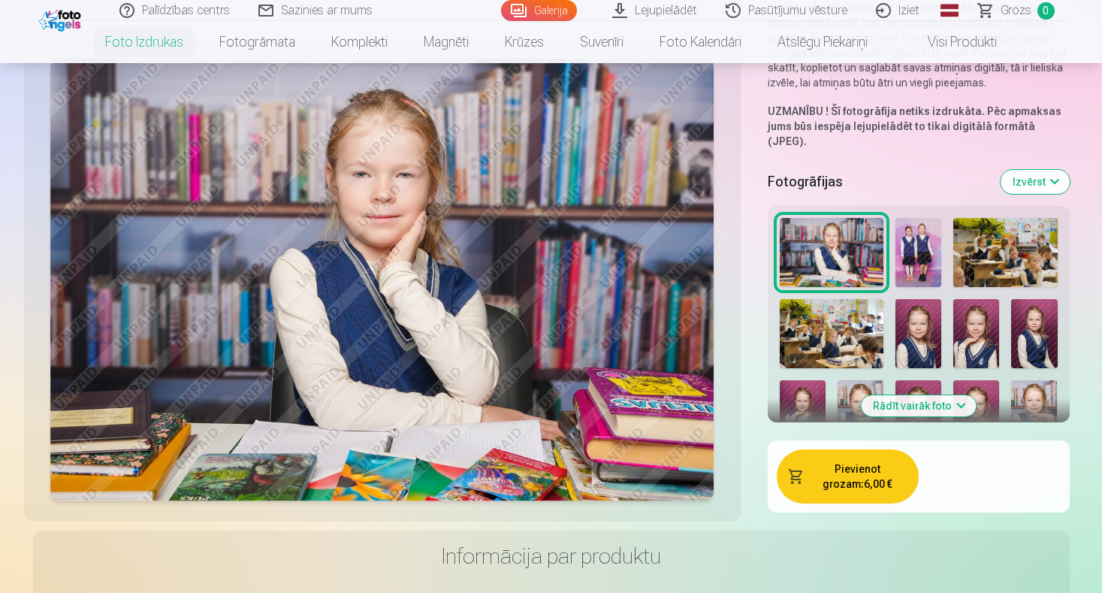
drag, startPoint x: 1009, startPoint y: 249, endPoint x: 981, endPoint y: 276, distance: 38.8
click at [1007, 249] on img at bounding box center [1005, 252] width 104 height 69
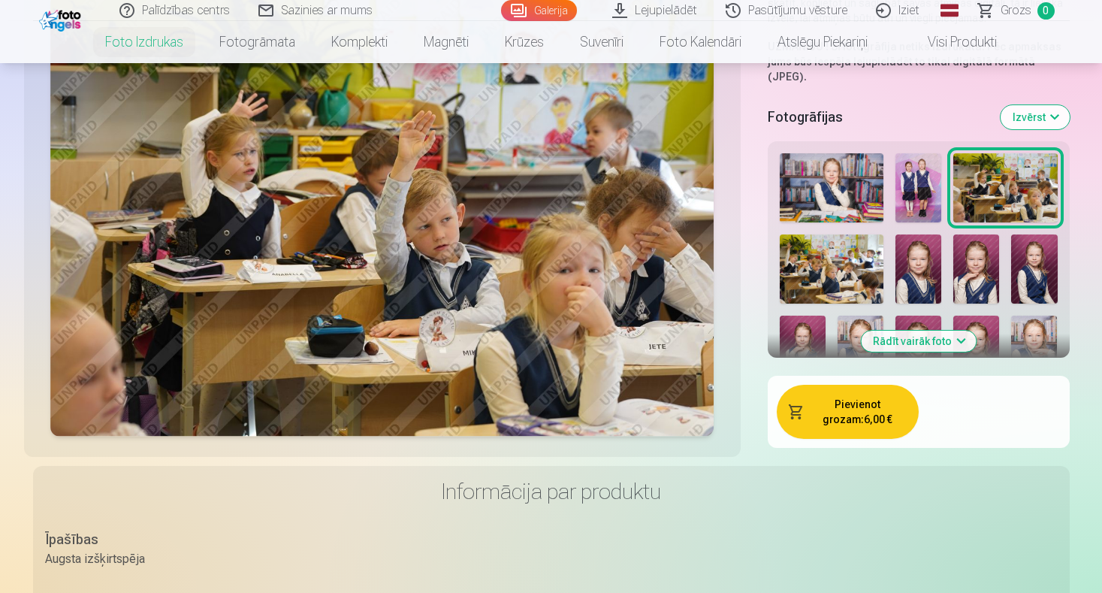
scroll to position [150, 0]
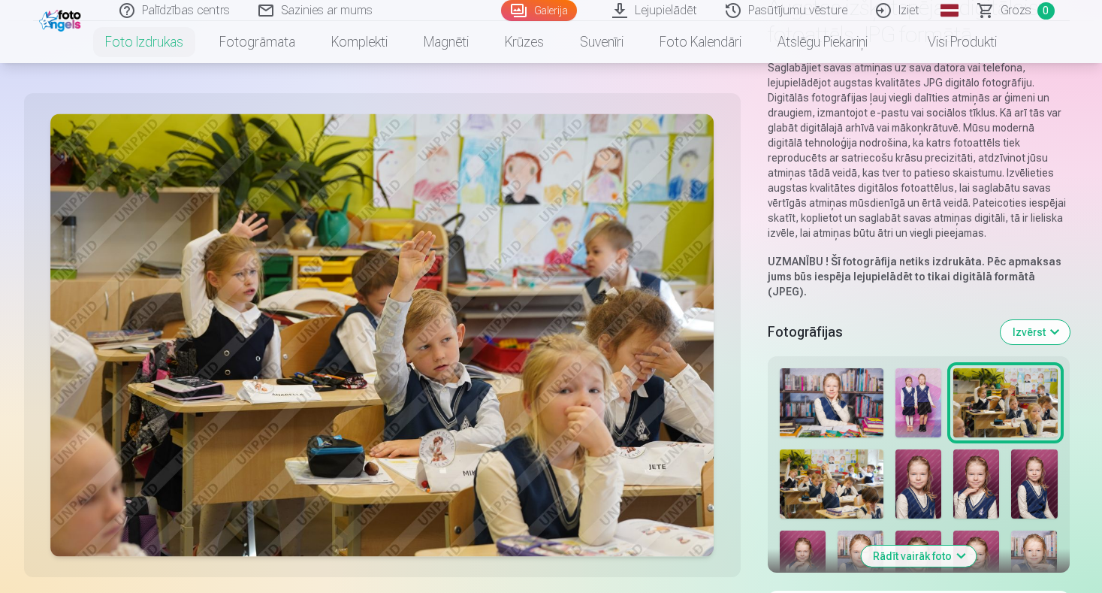
click at [802, 395] on img at bounding box center [832, 402] width 104 height 69
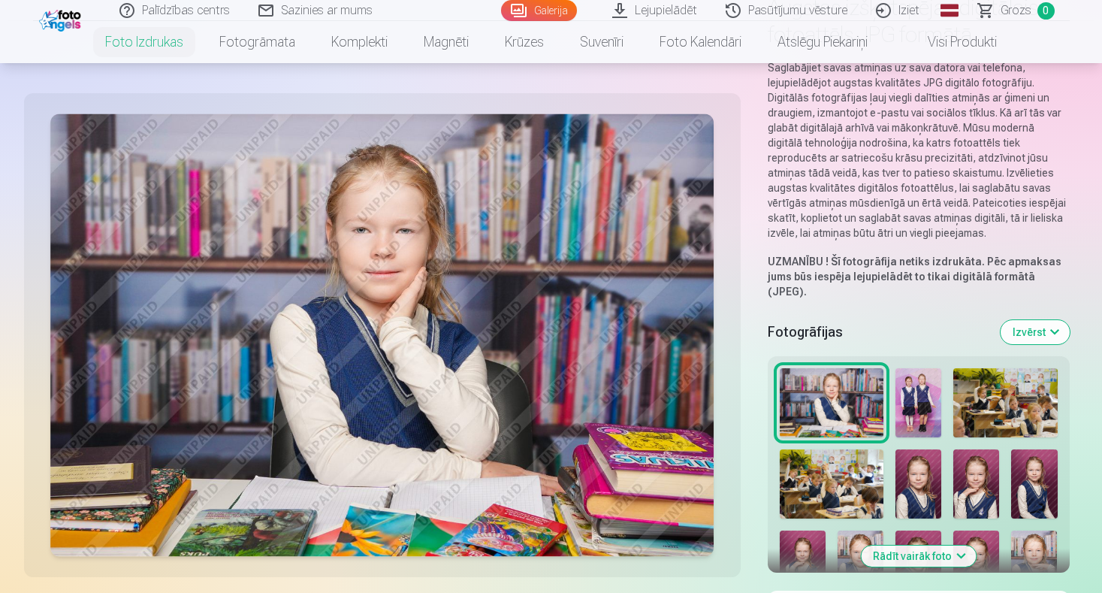
scroll to position [300, 0]
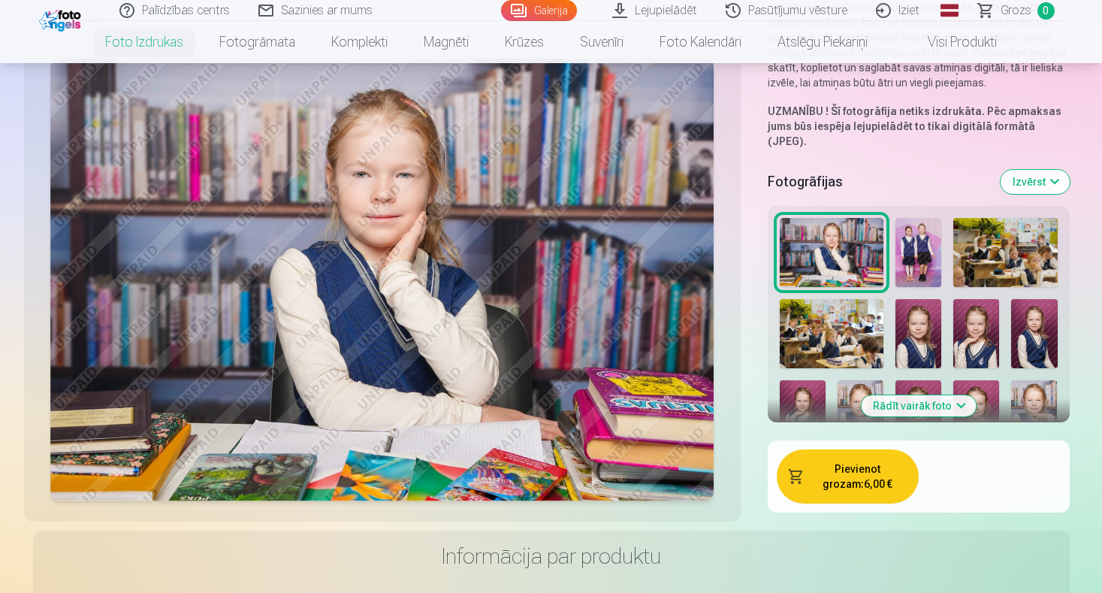
click at [827, 321] on img at bounding box center [832, 333] width 104 height 69
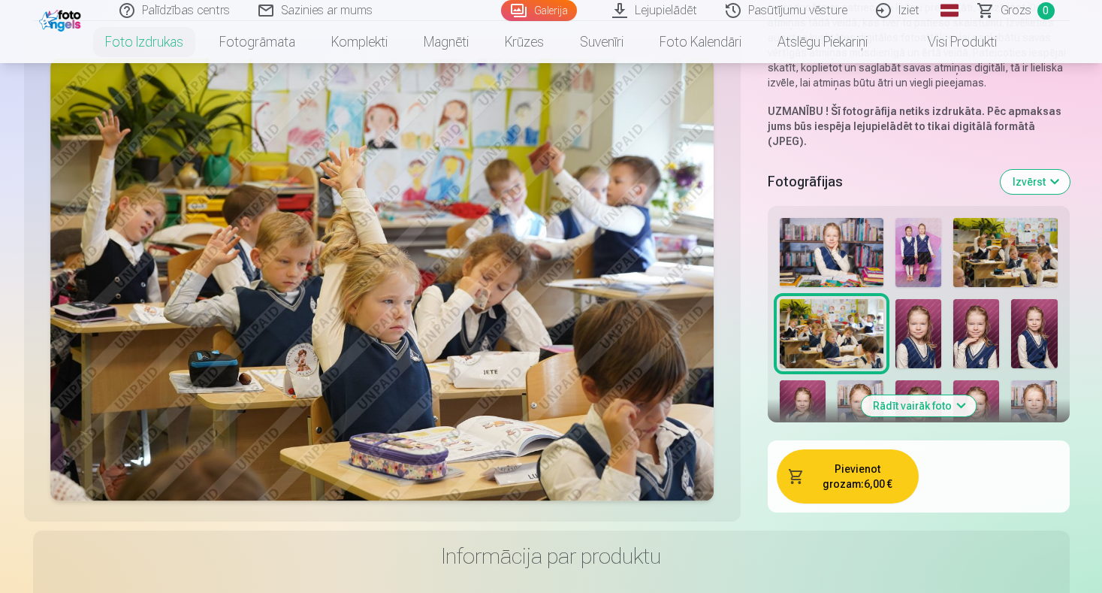
click at [807, 380] on img at bounding box center [803, 414] width 46 height 69
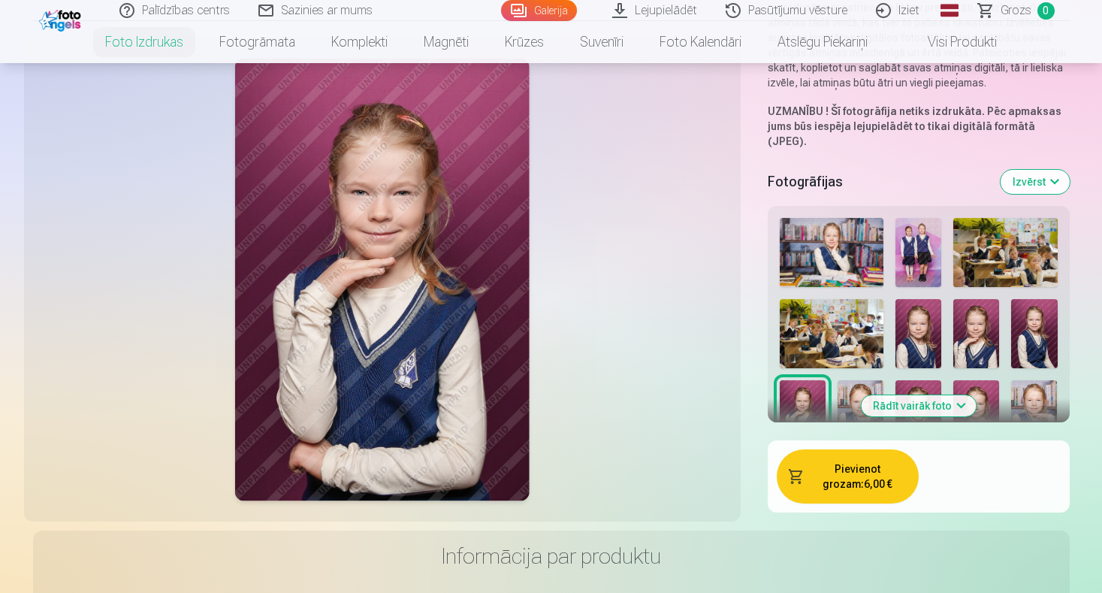
click at [920, 315] on img at bounding box center [918, 333] width 46 height 69
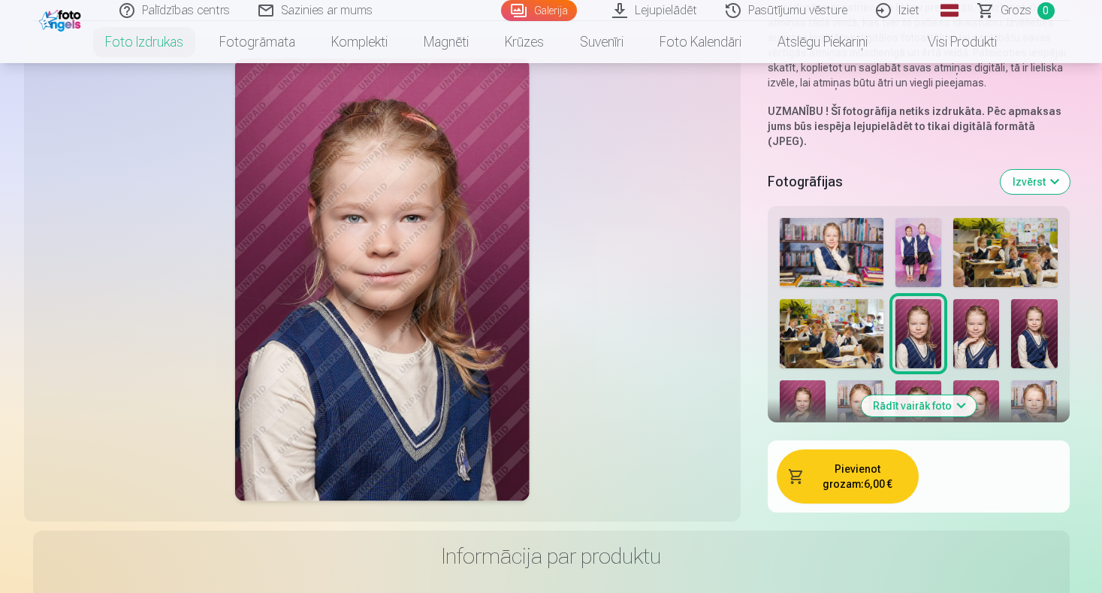
click at [851, 387] on img at bounding box center [861, 414] width 46 height 69
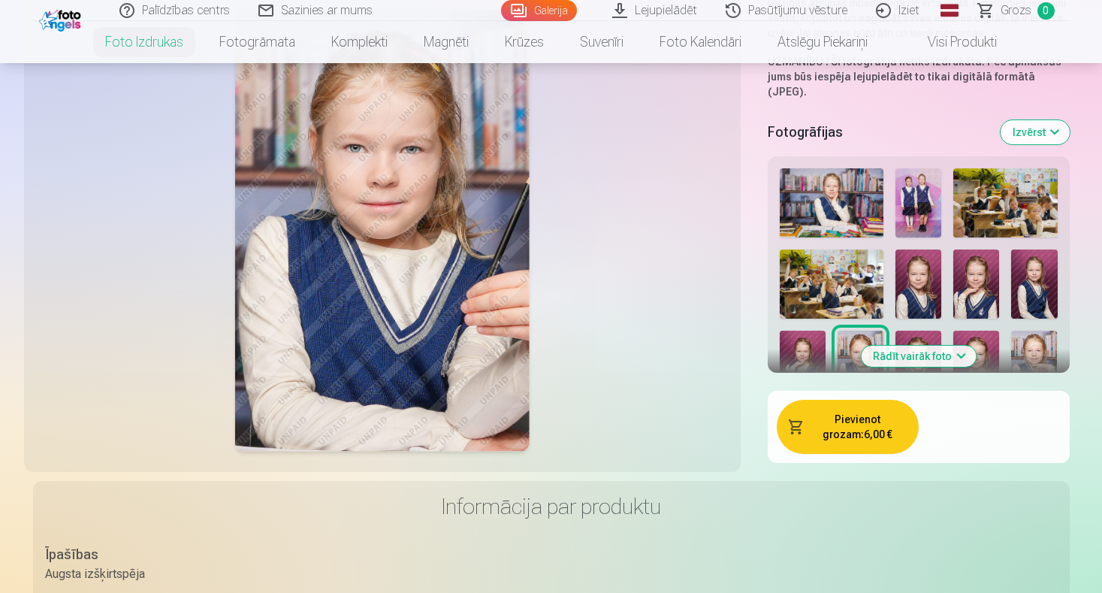
scroll to position [376, 0]
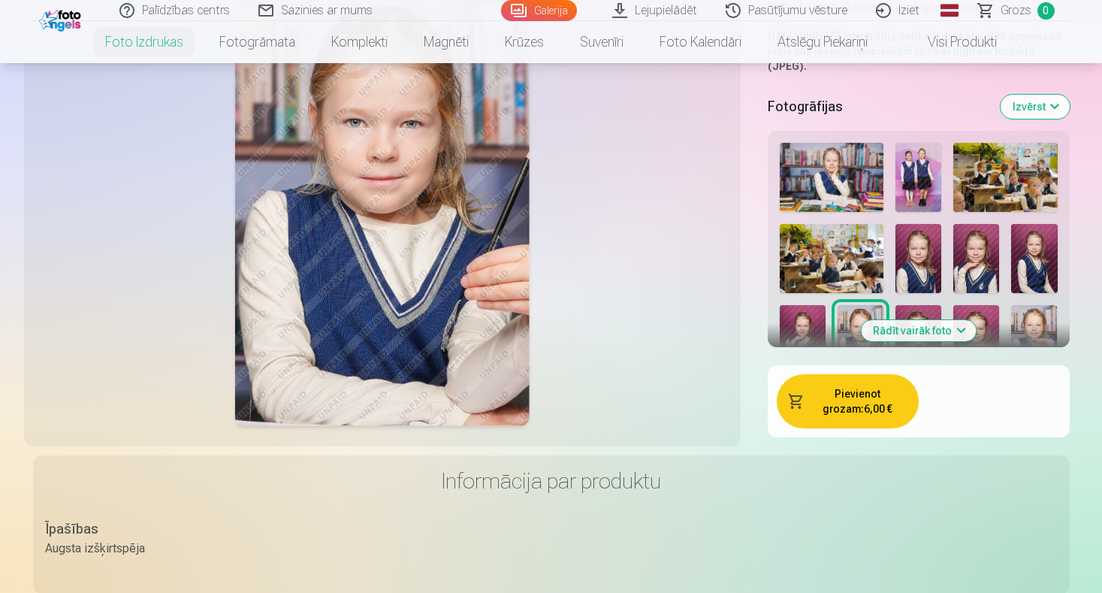
click at [1028, 310] on img at bounding box center [1034, 339] width 46 height 69
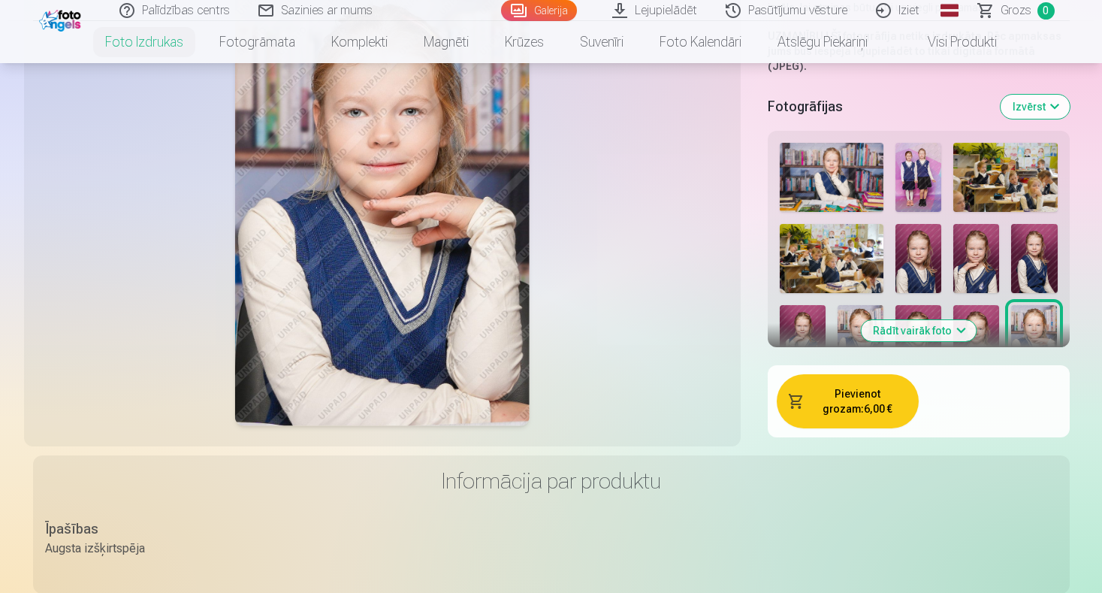
click at [984, 305] on img at bounding box center [976, 339] width 46 height 69
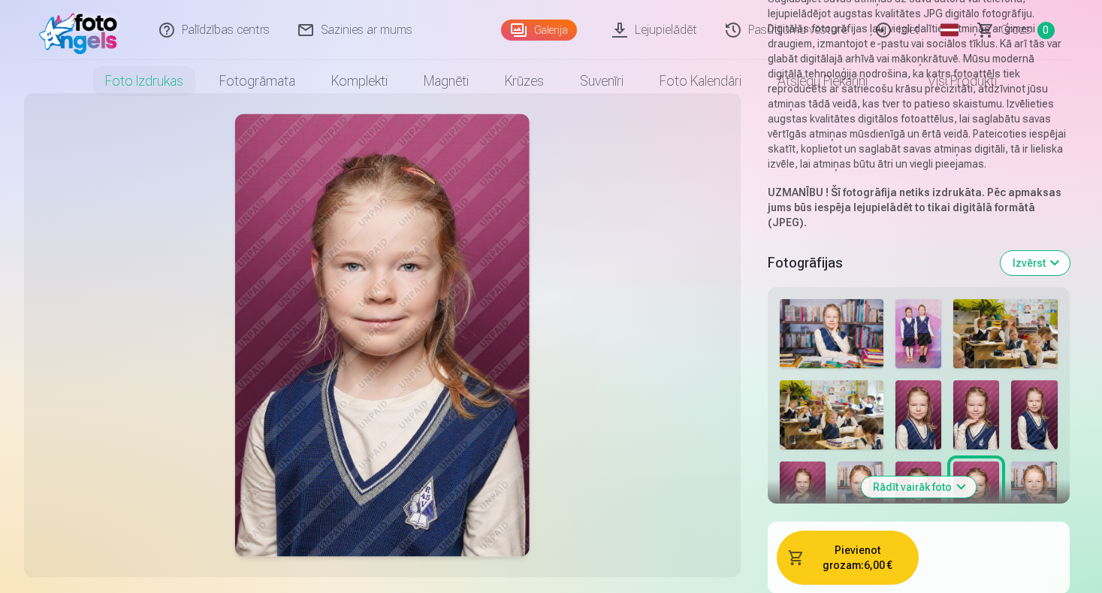
scroll to position [0, 0]
